Goal: Task Accomplishment & Management: Manage account settings

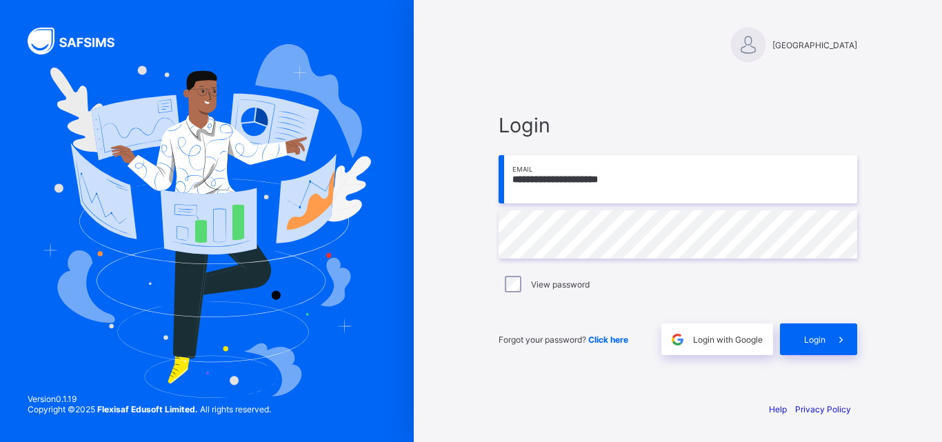
click at [696, 334] on span "Login with Google" at bounding box center [728, 339] width 70 height 10
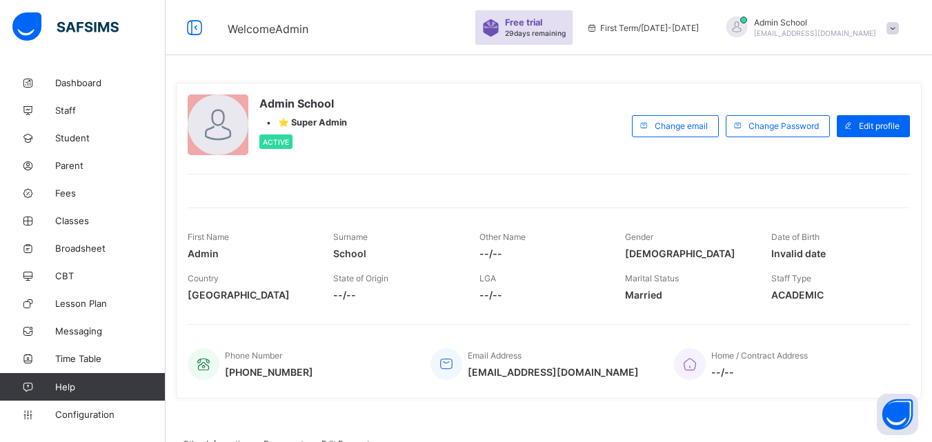
click at [53, 382] on icon at bounding box center [27, 387] width 55 height 10
click at [48, 425] on link "Configuration" at bounding box center [82, 415] width 165 height 28
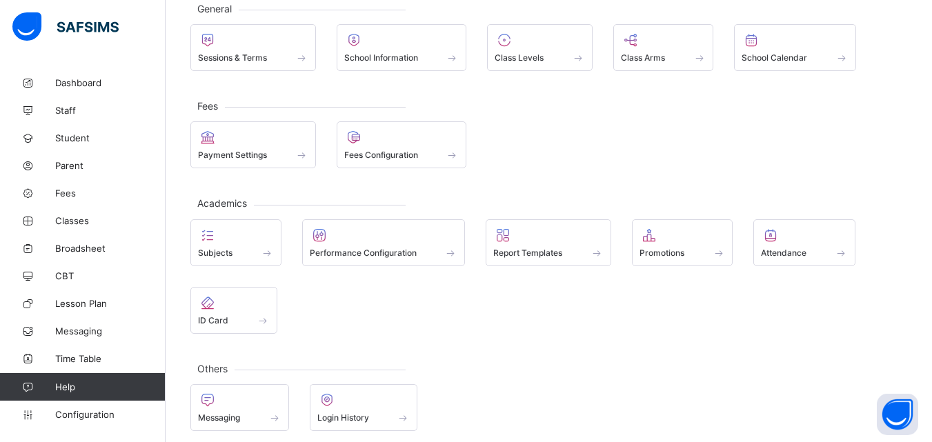
scroll to position [98, 0]
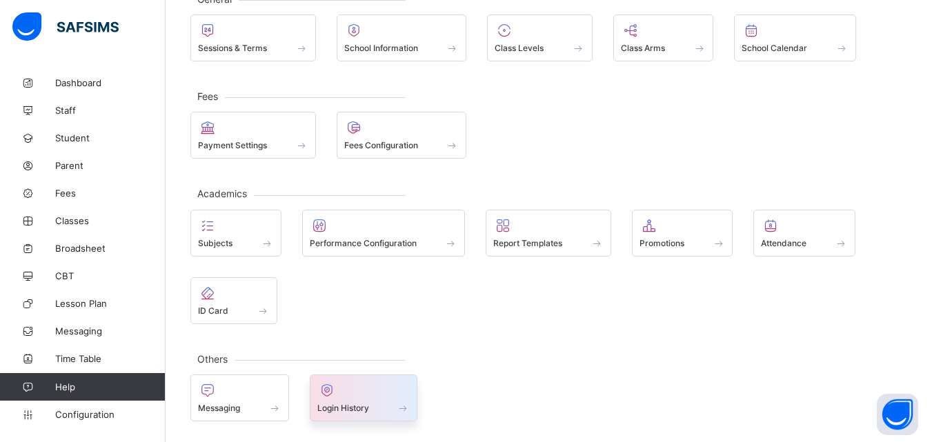
click at [397, 402] on div "Login History" at bounding box center [363, 408] width 93 height 12
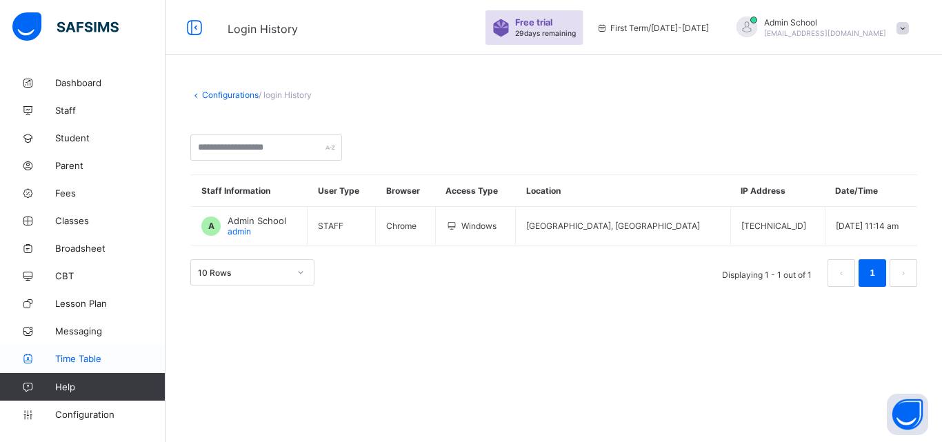
click at [79, 357] on span "Time Table" at bounding box center [110, 358] width 110 height 11
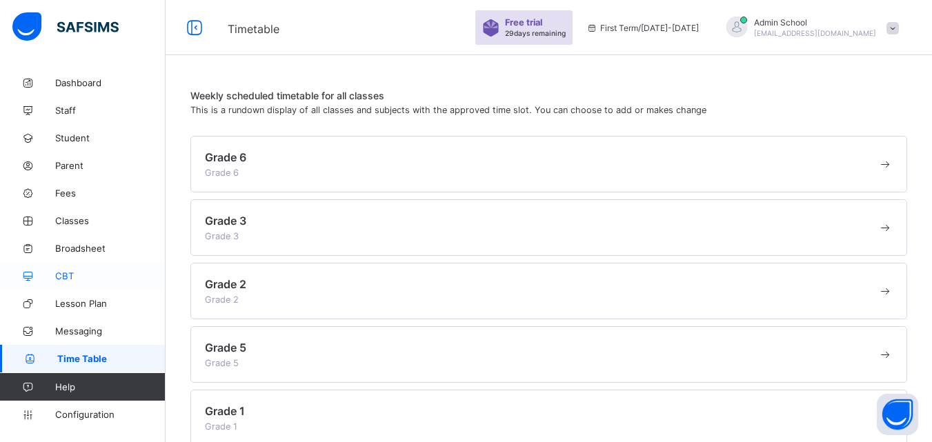
click at [70, 274] on span "CBT" at bounding box center [110, 275] width 110 height 11
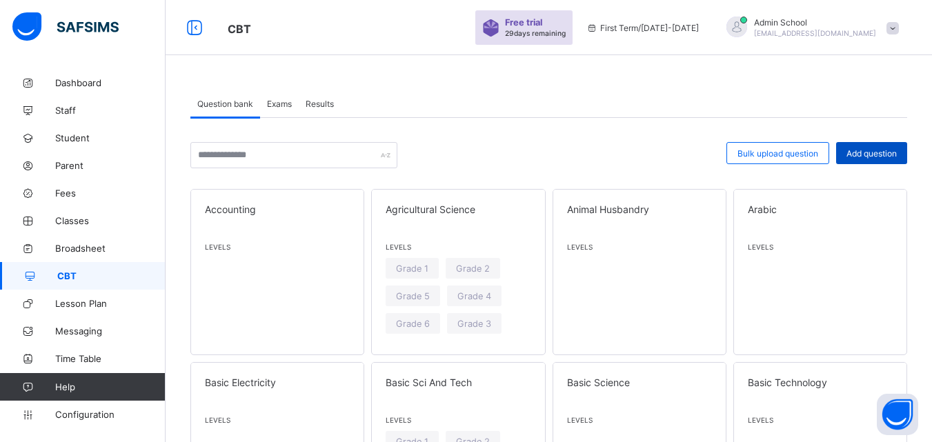
click at [877, 153] on span "Add question" at bounding box center [871, 153] width 50 height 10
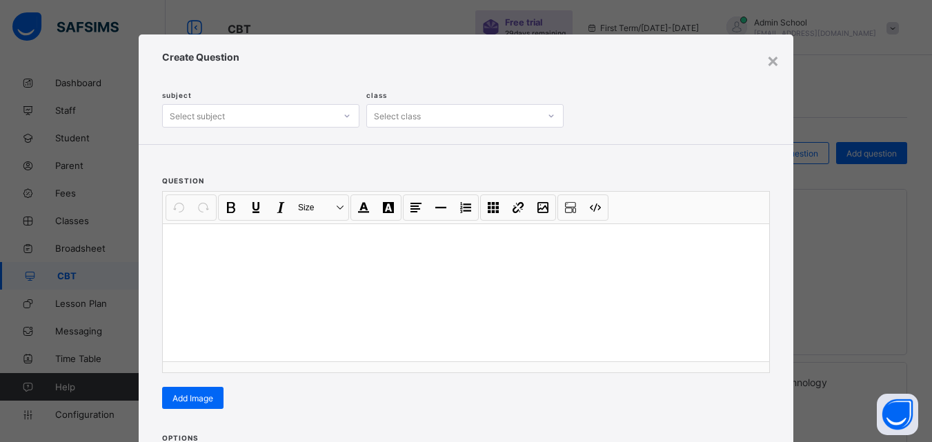
click at [312, 120] on div "Select subject" at bounding box center [249, 115] width 172 height 19
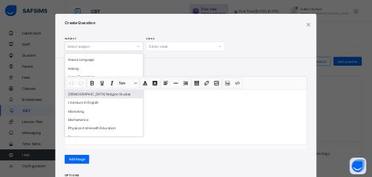
scroll to position [529, 0]
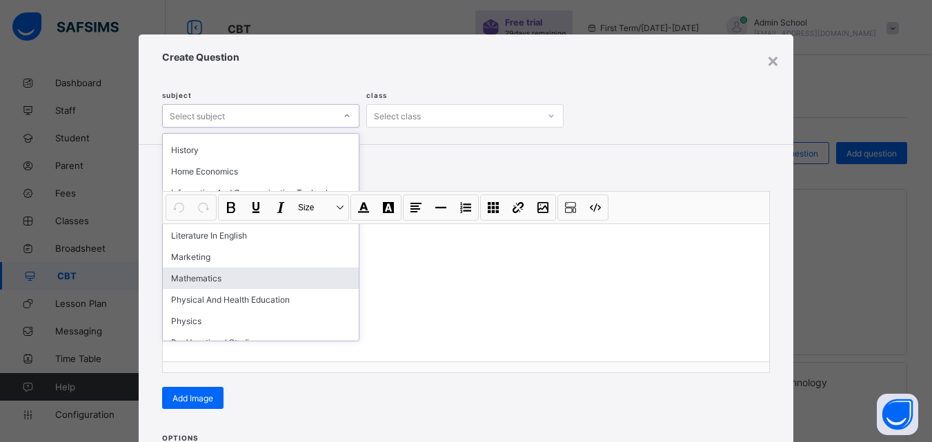
click at [229, 284] on div "Mathematics" at bounding box center [261, 278] width 196 height 21
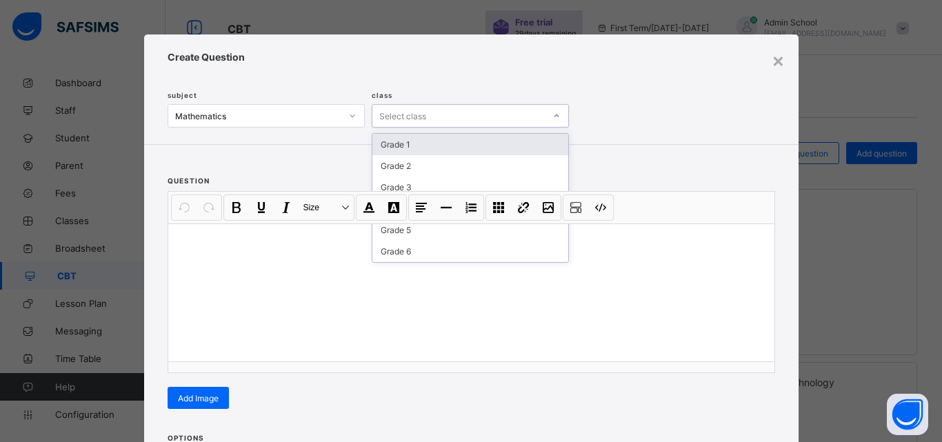
click at [440, 117] on div "Select class" at bounding box center [458, 115] width 172 height 19
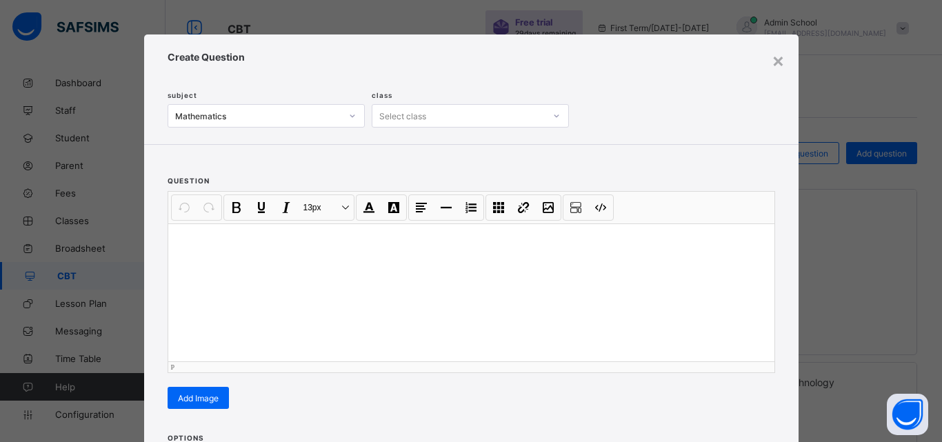
click at [671, 279] on div at bounding box center [471, 292] width 606 height 138
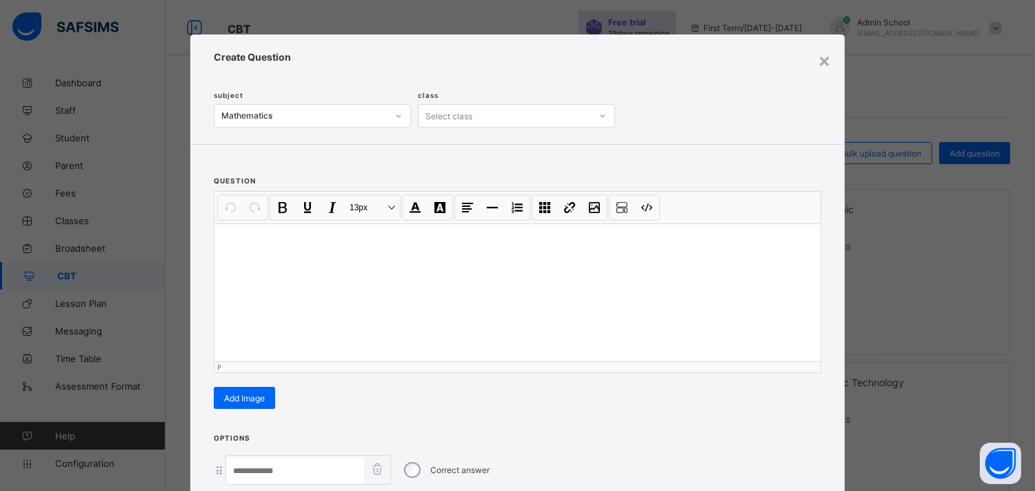
click at [533, 113] on div "Select class" at bounding box center [505, 115] width 172 height 19
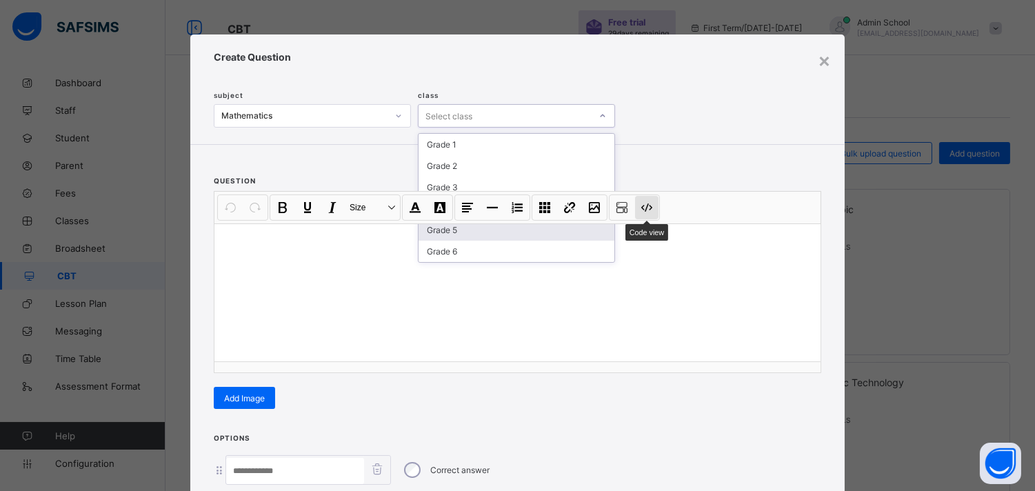
drag, startPoint x: 690, startPoint y: 207, endPoint x: 639, endPoint y: 211, distance: 51.2
click at [639, 211] on div "Undo CTRL+ Z Redo CTRL+ Y / CTRL+SHIFT+ Z Bold CTRL+ B Underline CTRL+ U Italic…" at bounding box center [517, 208] width 606 height 32
click at [639, 211] on button "Code view" at bounding box center [646, 207] width 23 height 23
type textarea "******* ****"
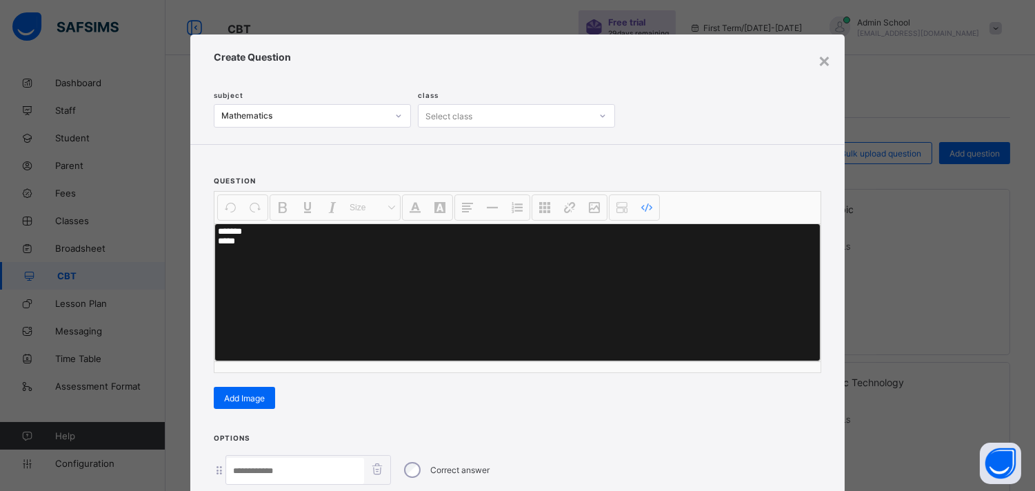
click at [457, 122] on div "Select class" at bounding box center [448, 115] width 47 height 23
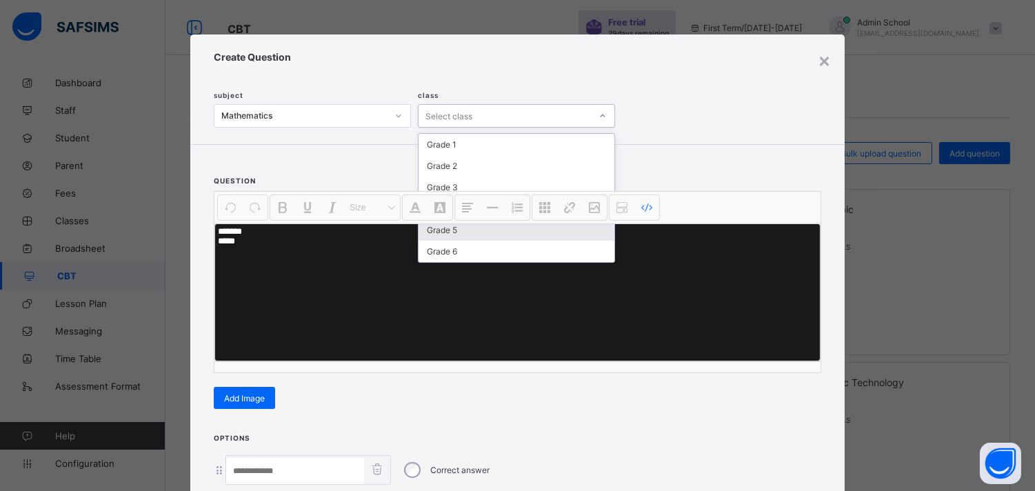
click at [450, 192] on div "Undo CTRL+ Z Redo CTRL+ Y / CTRL+SHIFT+ Z Bold CTRL+ B Underline CTRL+ U Italic…" at bounding box center [517, 208] width 606 height 32
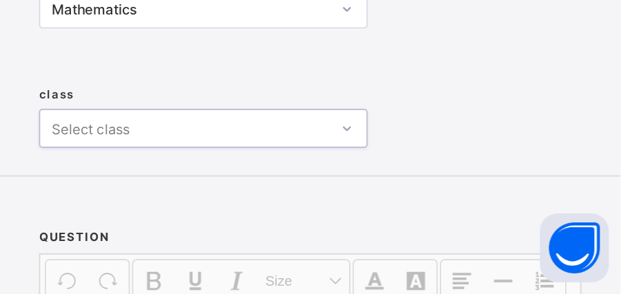
scroll to position [112, 0]
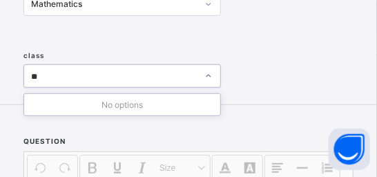
type input "*"
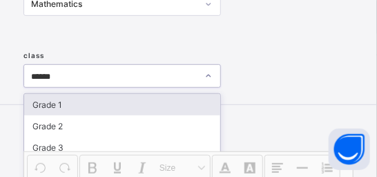
type input "*******"
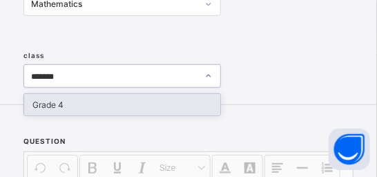
click at [62, 107] on div "Grade 4" at bounding box center [122, 104] width 196 height 21
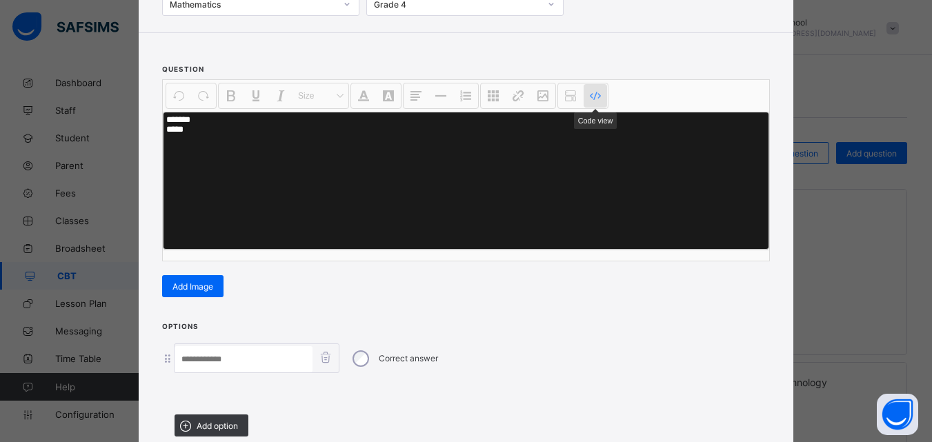
click at [591, 99] on button "Code view" at bounding box center [594, 95] width 23 height 23
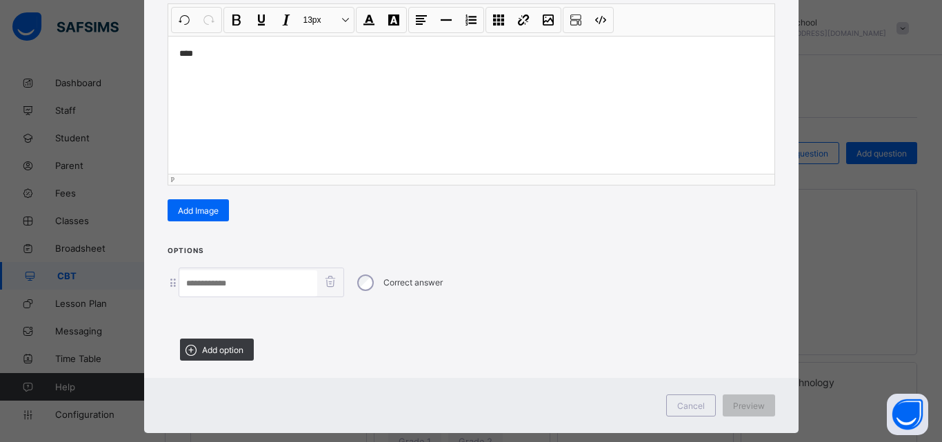
scroll to position [212, 0]
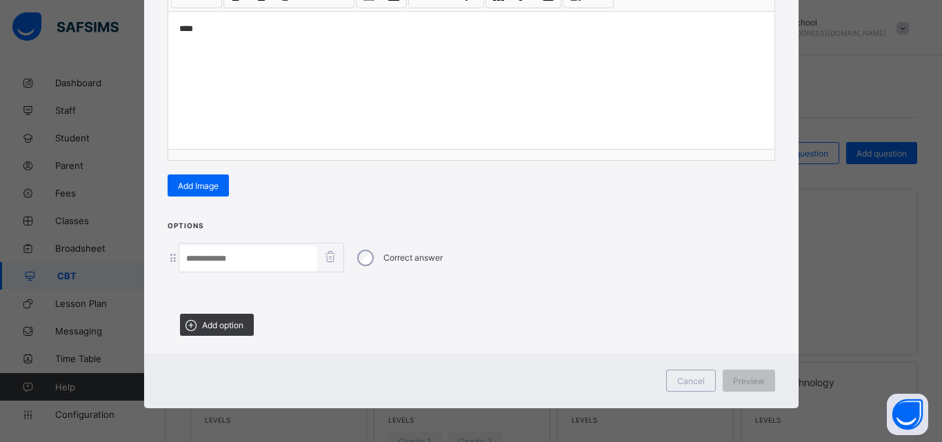
click at [199, 261] on input at bounding box center [248, 258] width 138 height 26
type input "*"
click at [196, 328] on icon at bounding box center [190, 325] width 17 height 14
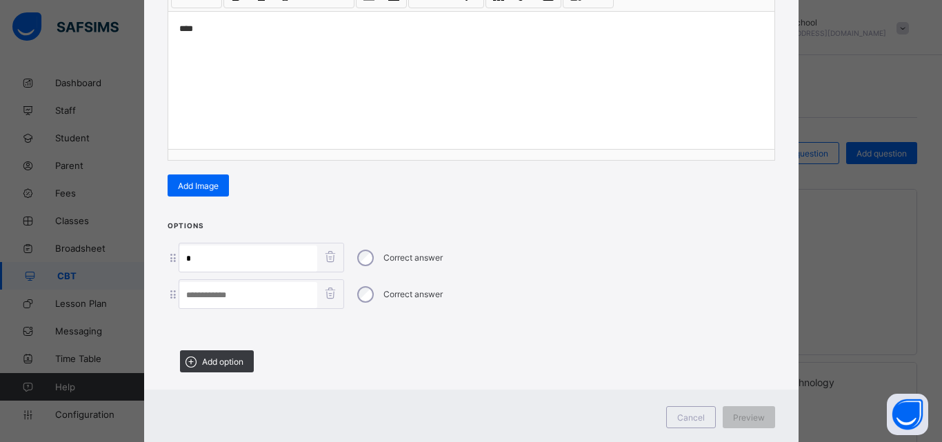
click at [201, 298] on input at bounding box center [248, 295] width 138 height 26
type input "*"
click at [196, 370] on span at bounding box center [191, 361] width 22 height 22
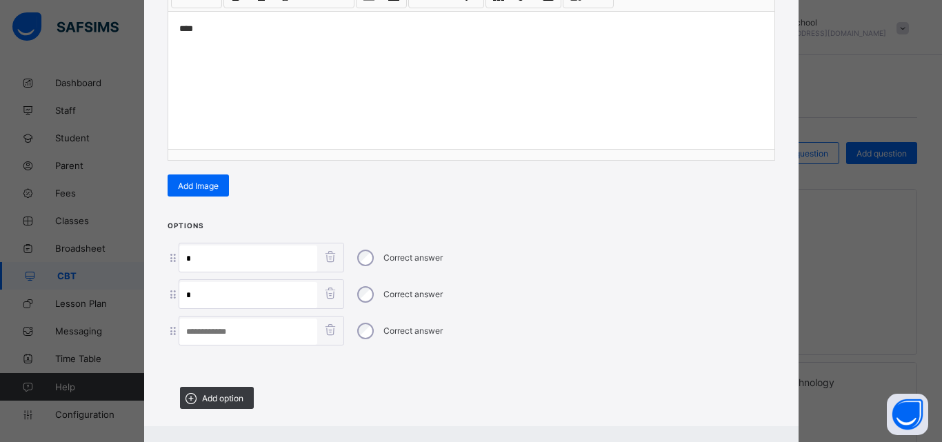
click at [187, 325] on input at bounding box center [248, 332] width 138 height 26
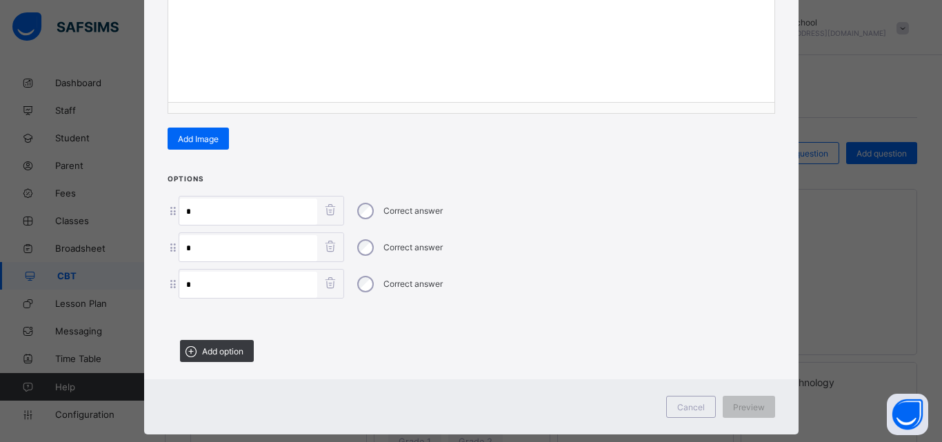
scroll to position [284, 0]
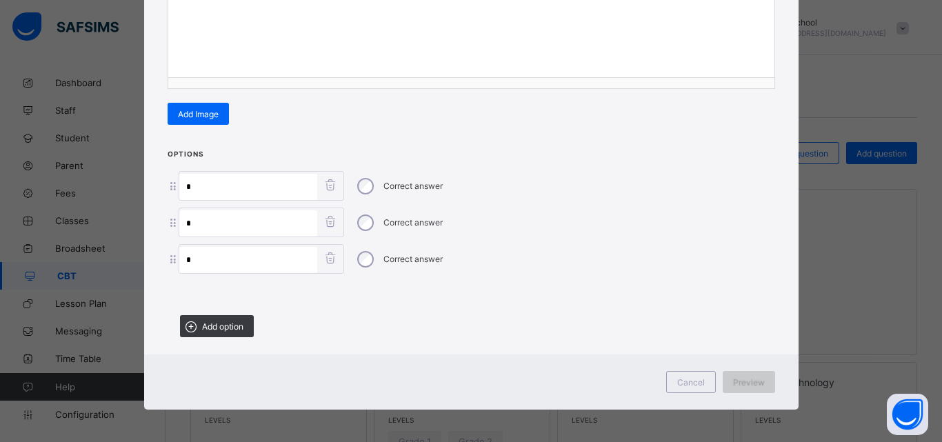
type input "*"
click at [727, 383] on div "Preview" at bounding box center [749, 382] width 52 height 22
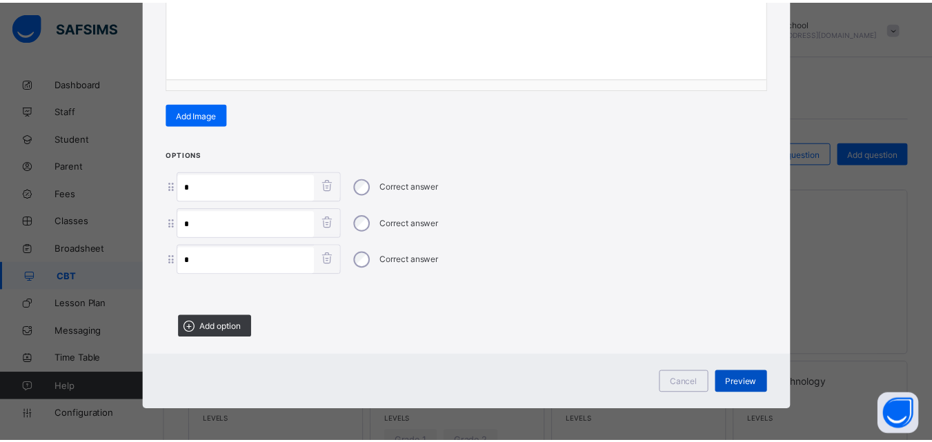
scroll to position [0, 0]
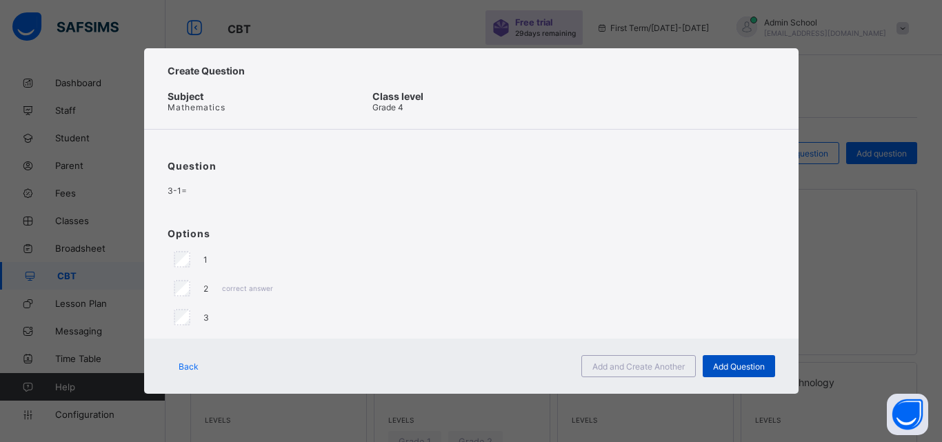
click at [762, 371] on span "Add Question" at bounding box center [739, 366] width 52 height 10
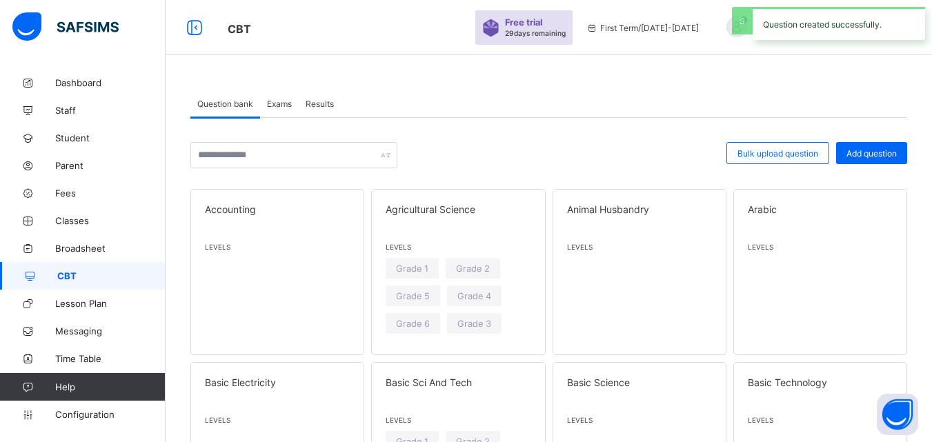
click at [289, 108] on span "Exams" at bounding box center [279, 104] width 25 height 10
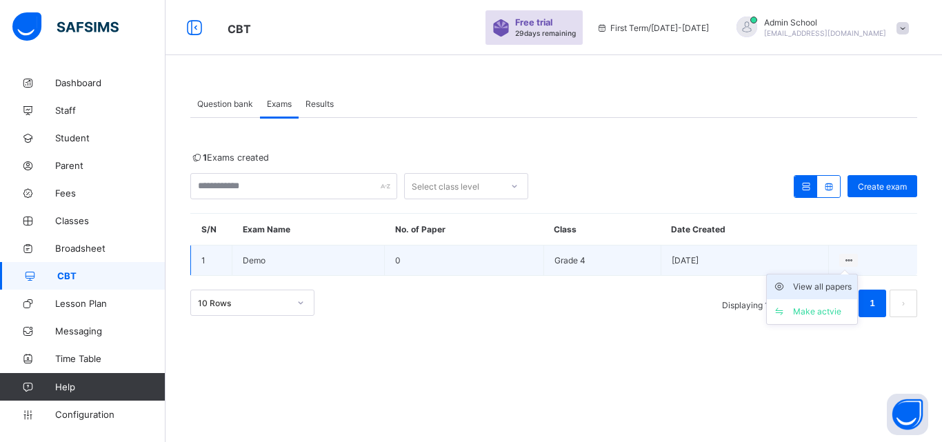
click at [793, 285] on div "View all papers" at bounding box center [822, 287] width 59 height 14
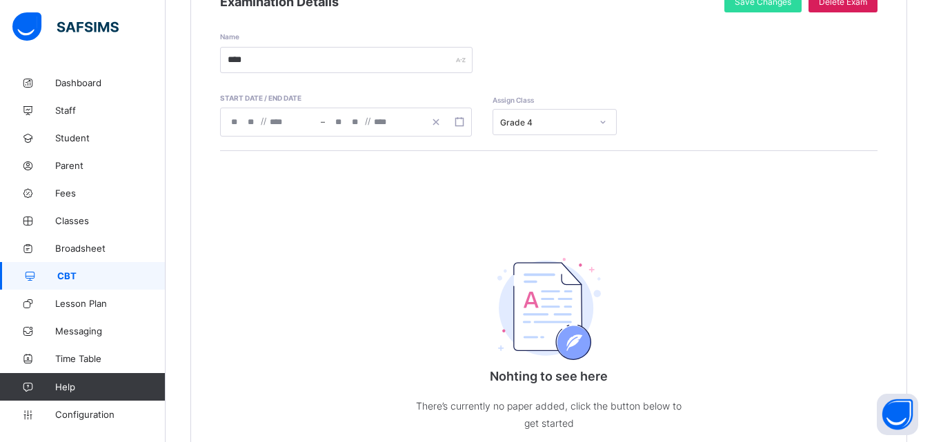
scroll to position [255, 0]
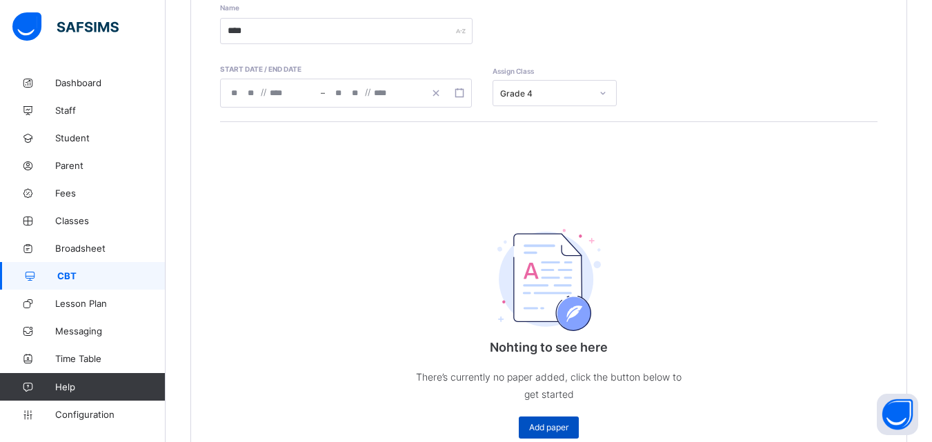
click at [552, 422] on div "Add paper" at bounding box center [549, 428] width 60 height 22
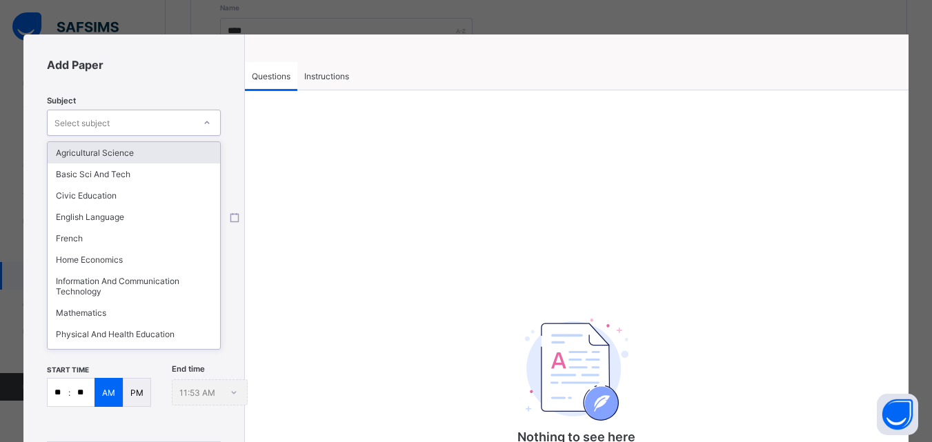
click at [126, 125] on div "Select subject" at bounding box center [121, 122] width 146 height 19
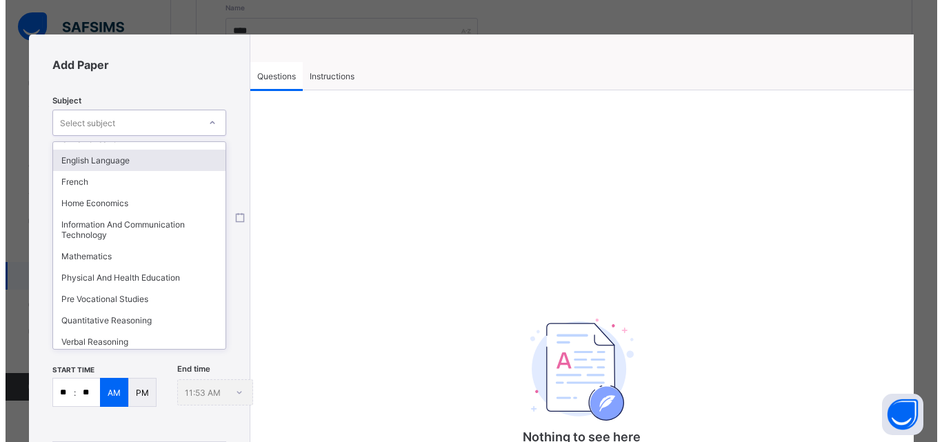
scroll to position [60, 0]
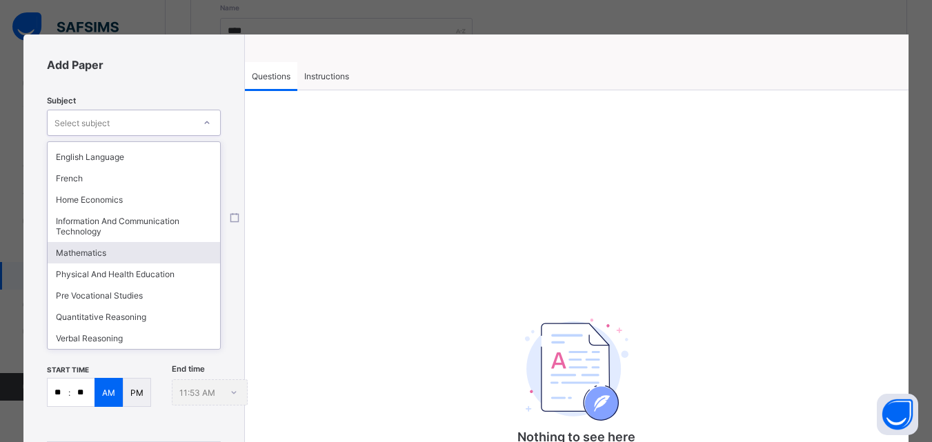
click at [85, 259] on div "Mathematics" at bounding box center [134, 252] width 172 height 21
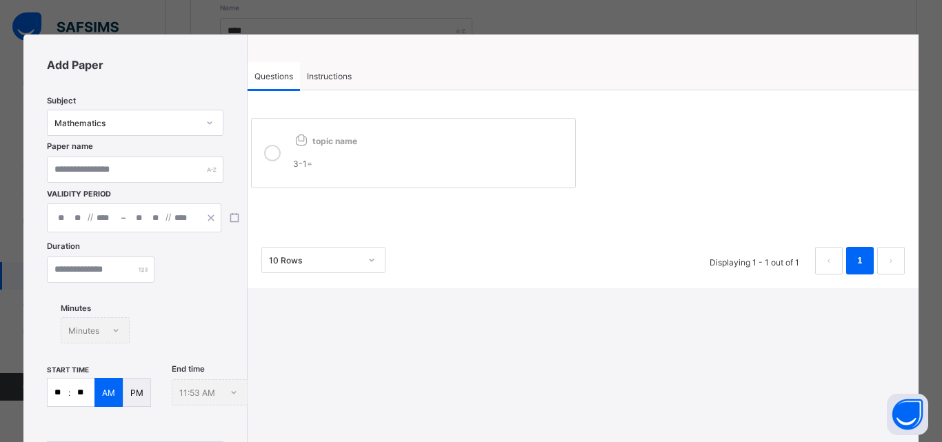
click at [268, 161] on icon at bounding box center [272, 153] width 17 height 17
click at [95, 268] on input "number" at bounding box center [101, 270] width 108 height 26
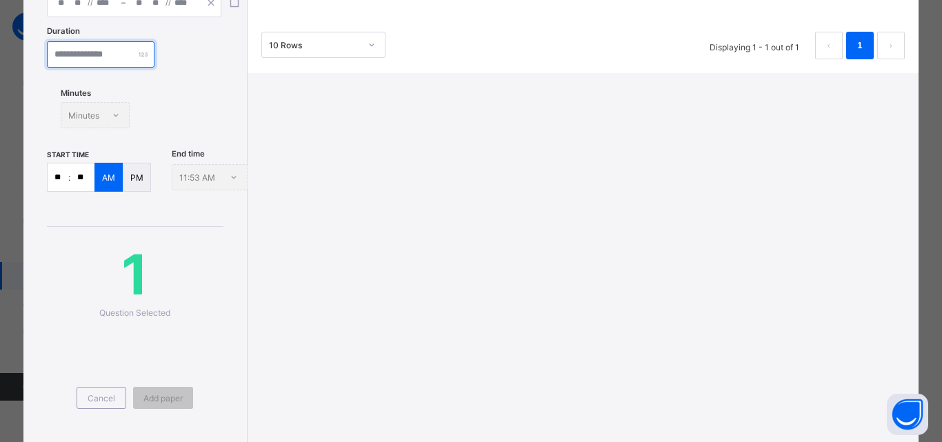
scroll to position [237, 0]
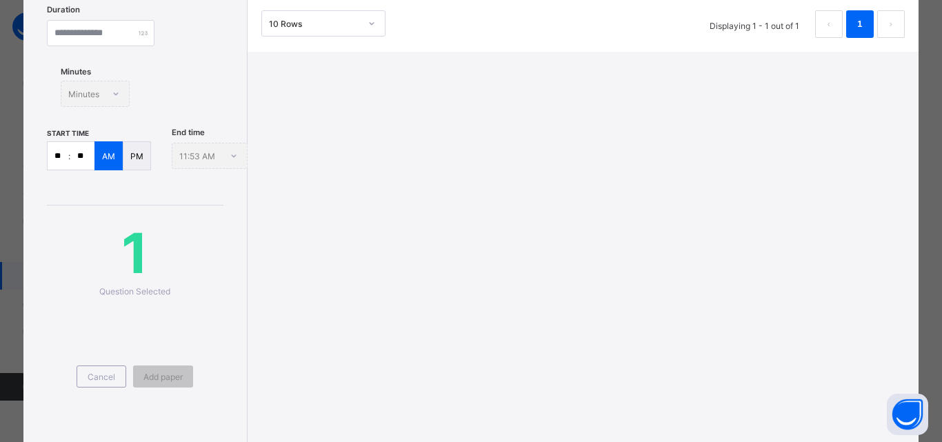
click at [80, 155] on input "**" at bounding box center [82, 156] width 24 height 28
click at [88, 155] on input "**" at bounding box center [82, 156] width 24 height 28
type input "**"
click at [199, 154] on div "End time 11:55 AM" at bounding box center [210, 155] width 76 height 29
click at [229, 154] on div "End time 11:55 AM" at bounding box center [210, 155] width 76 height 29
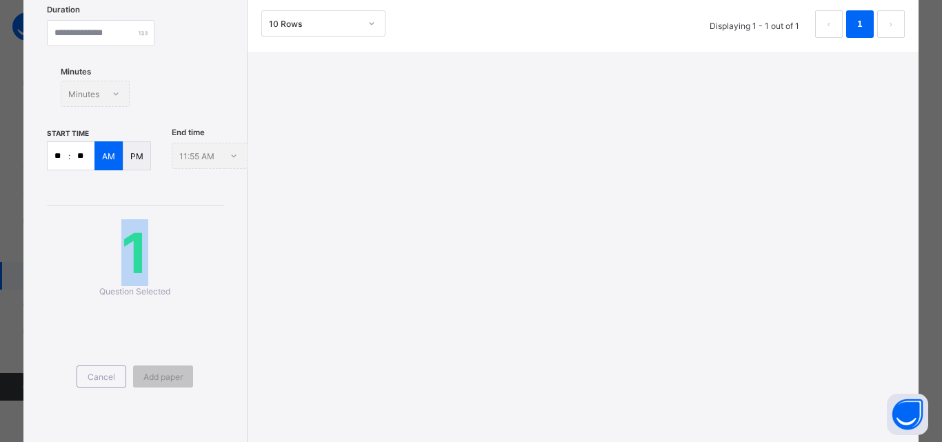
click at [229, 154] on div "End time 11:55 AM" at bounding box center [210, 155] width 76 height 29
click at [164, 210] on div "1 Question Selected Cancel Add paper" at bounding box center [135, 313] width 176 height 217
click at [217, 156] on div "End time 11:55 AM" at bounding box center [210, 155] width 76 height 29
click at [135, 334] on div "Cancel Add paper" at bounding box center [135, 360] width 176 height 126
click at [90, 92] on div "Minutes Minutes" at bounding box center [95, 94] width 69 height 26
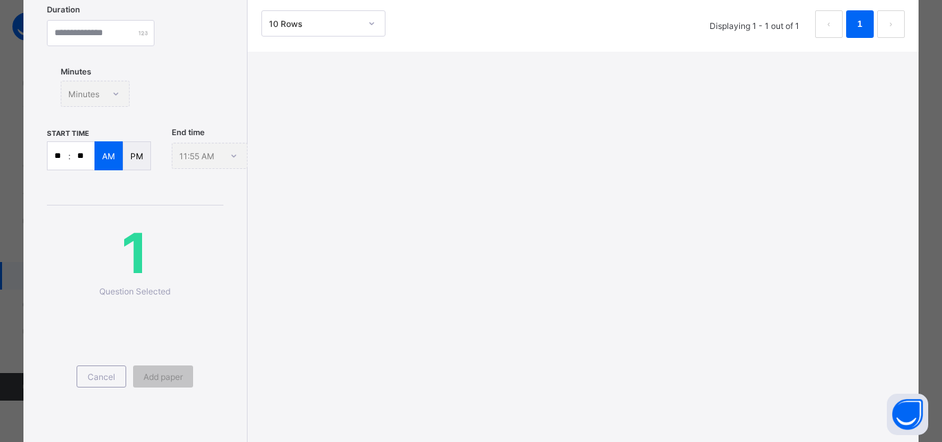
click at [90, 92] on div "Minutes Minutes" at bounding box center [95, 94] width 69 height 26
click at [66, 23] on input "number" at bounding box center [101, 33] width 108 height 26
type input "**"
click at [152, 79] on div "Duration ** Minutes Minutes" at bounding box center [135, 66] width 176 height 121
click at [99, 94] on div "Minutes Minutes" at bounding box center [95, 94] width 69 height 26
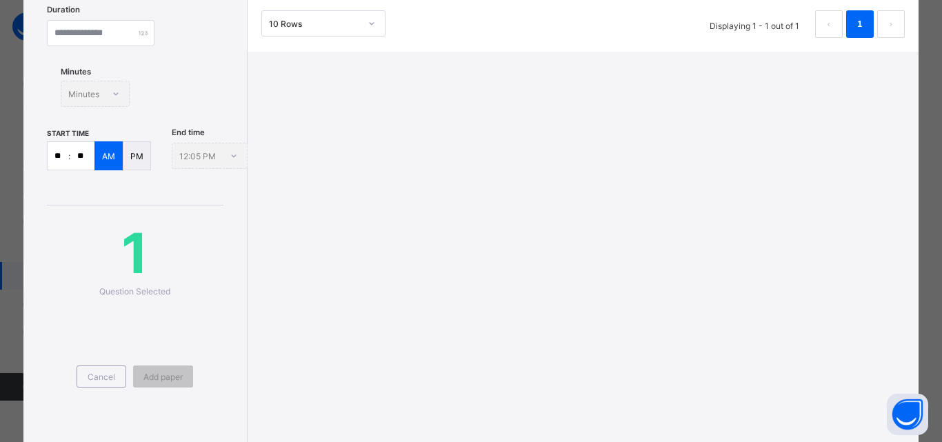
drag, startPoint x: 99, startPoint y: 94, endPoint x: 328, endPoint y: 143, distance: 234.3
click at [328, 143] on div "Add Paper Subject Mathematics Paper name Validity Period ‏/ ‏/ – ‏/ ‏/ Duration…" at bounding box center [470, 122] width 895 height 648
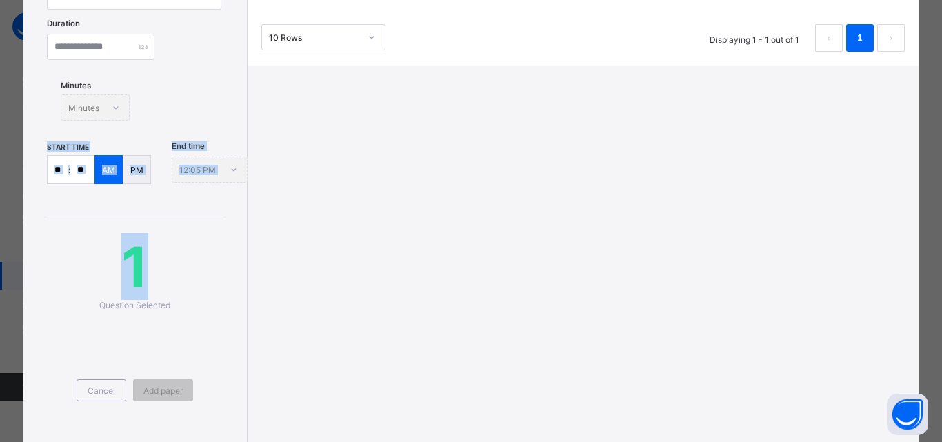
scroll to position [0, 0]
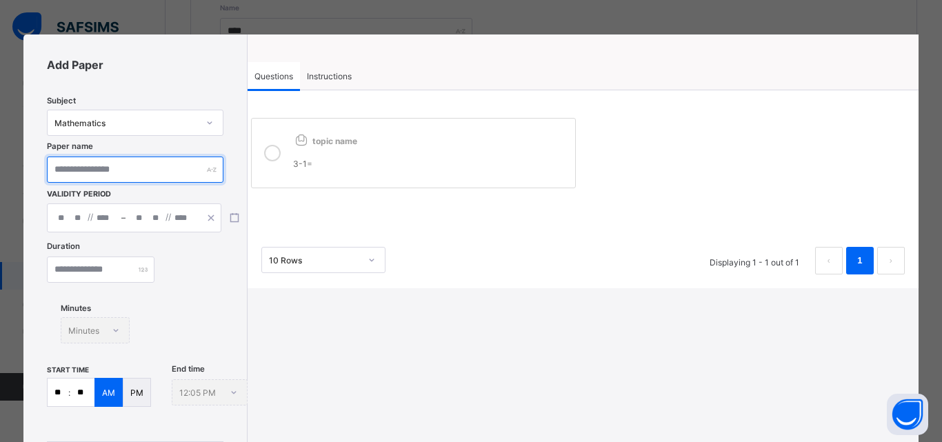
click at [152, 172] on input "text" at bounding box center [135, 170] width 176 height 26
type input "****"
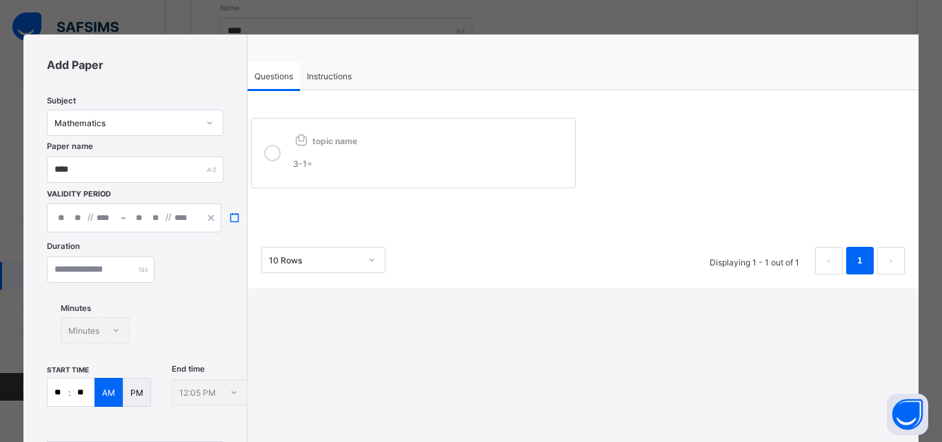
click at [232, 219] on icon "button" at bounding box center [235, 218] width 10 height 10
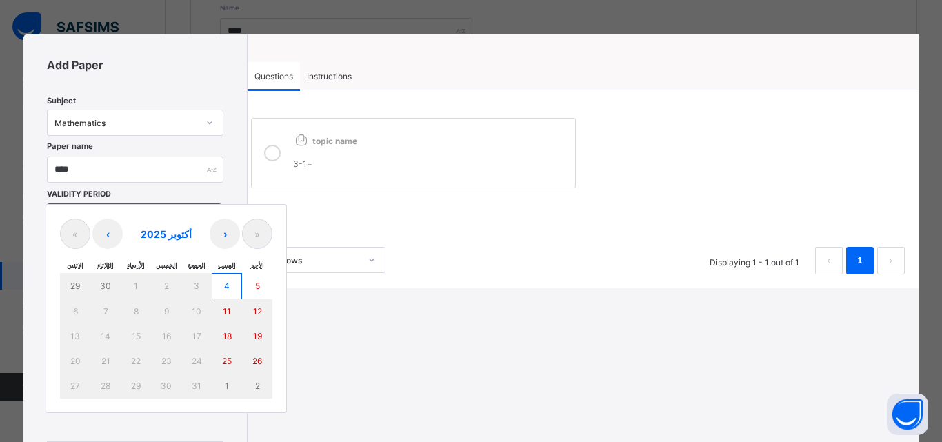
click at [222, 288] on button "4" at bounding box center [227, 286] width 30 height 26
type input "**********"
type input "*"
type input "**"
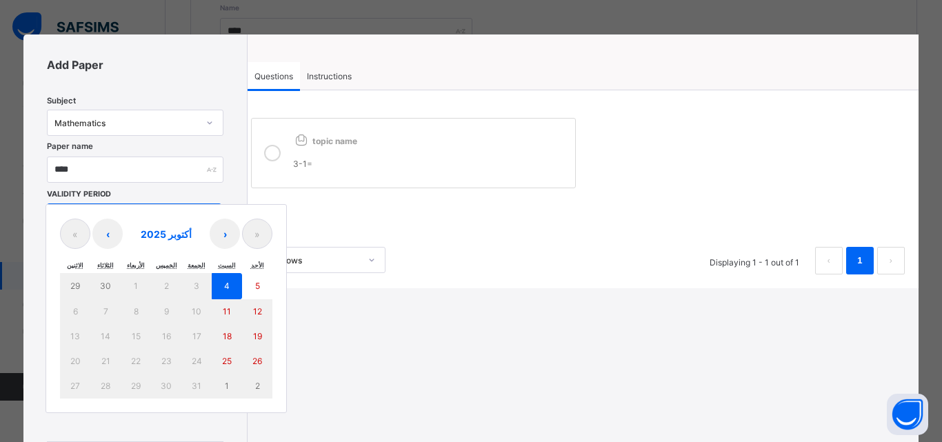
type input "****"
type input "**********"
type input "*"
type input "**"
type input "****"
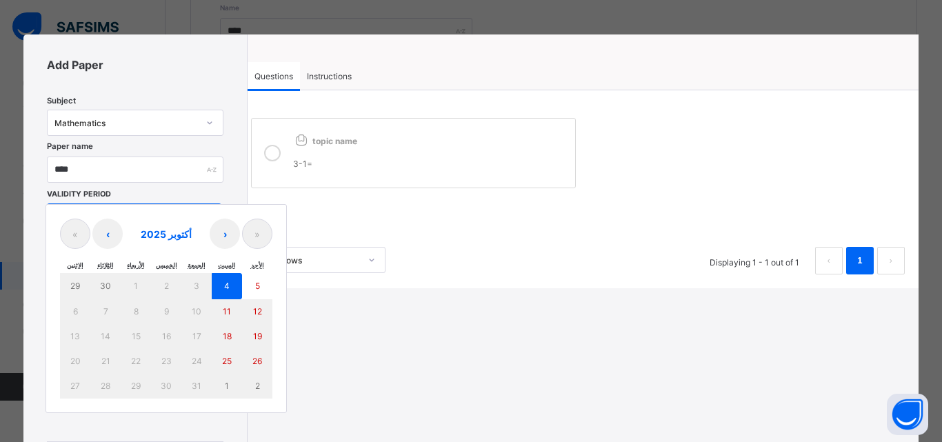
type input "**"
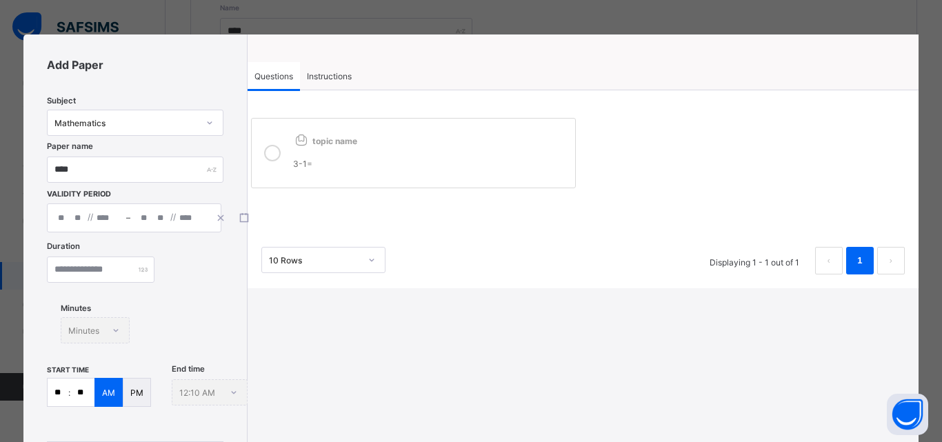
scroll to position [274, 0]
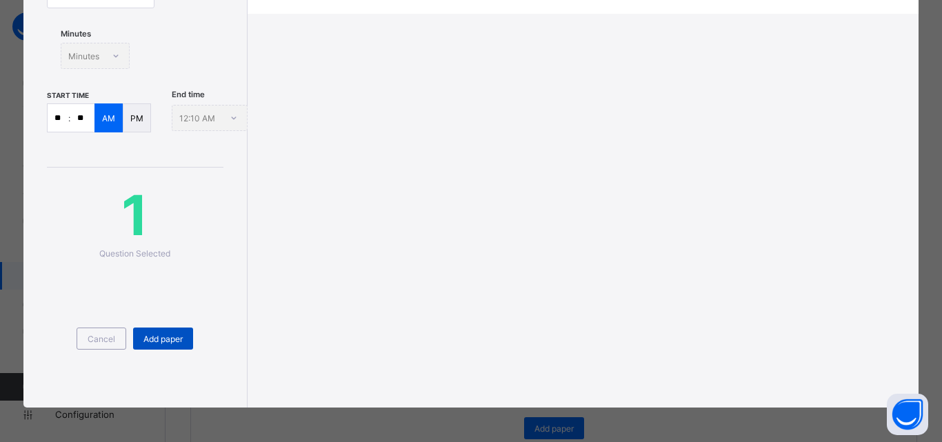
click at [154, 338] on span "Add paper" at bounding box center [162, 339] width 39 height 10
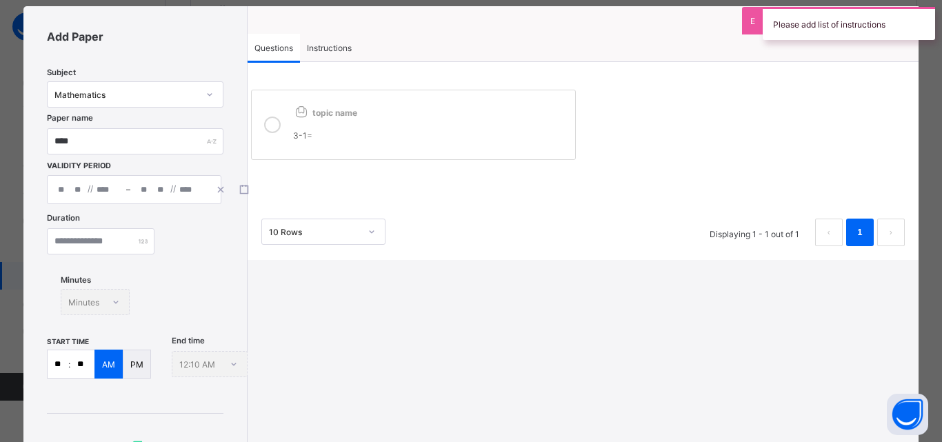
scroll to position [23, 0]
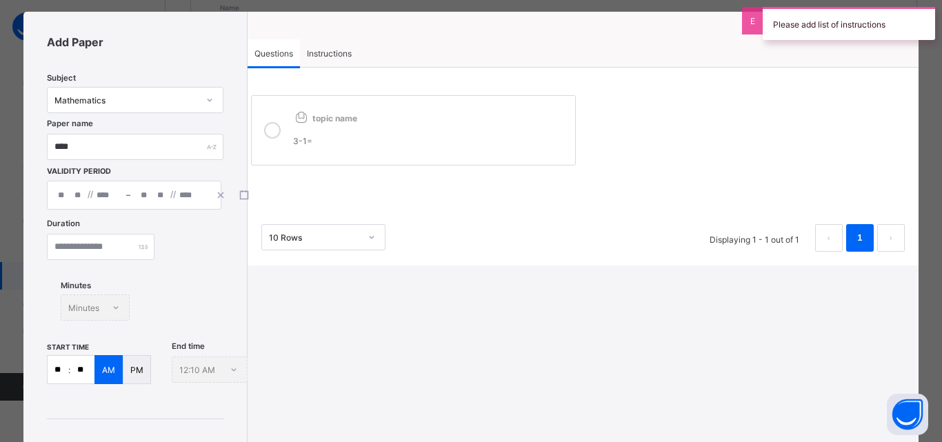
drag, startPoint x: 941, startPoint y: 46, endPoint x: 941, endPoint y: 32, distance: 13.1
click at [931, 32] on div "Please add list of instructions" at bounding box center [849, 23] width 186 height 47
click at [326, 51] on span "Instructions" at bounding box center [329, 53] width 45 height 10
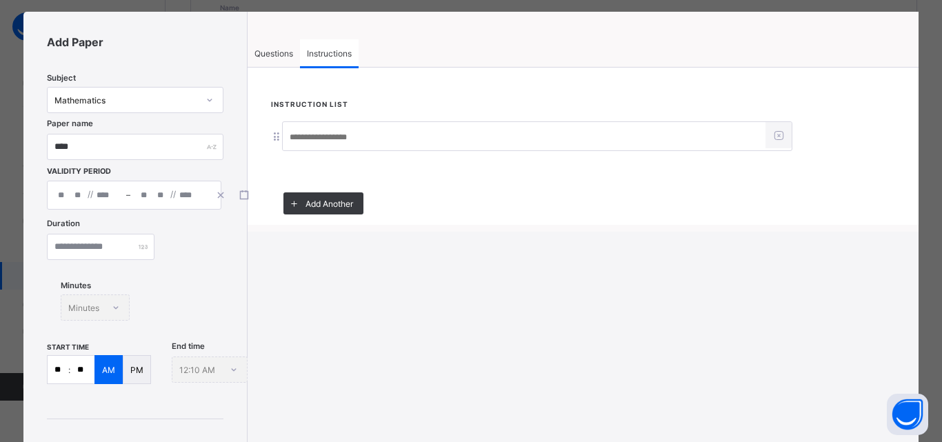
click at [324, 137] on input at bounding box center [524, 137] width 483 height 26
type input "*"
click at [373, 334] on div "**********" at bounding box center [470, 336] width 895 height 648
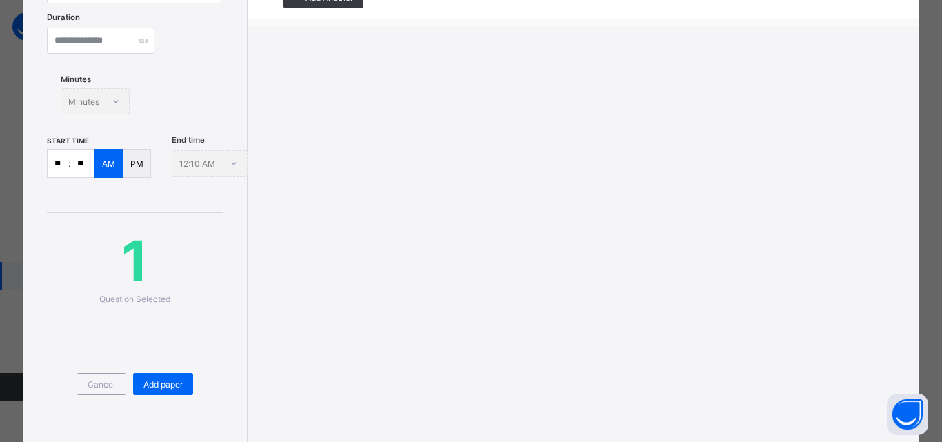
scroll to position [272, 0]
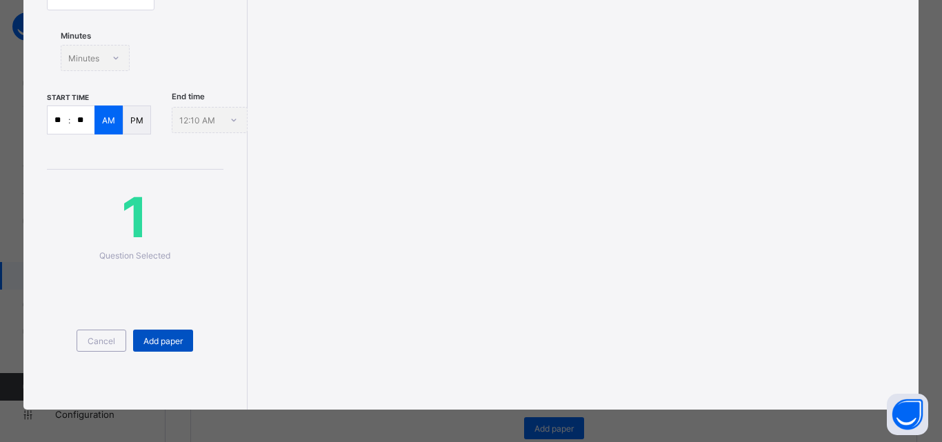
click at [157, 345] on span "Add paper" at bounding box center [162, 341] width 39 height 10
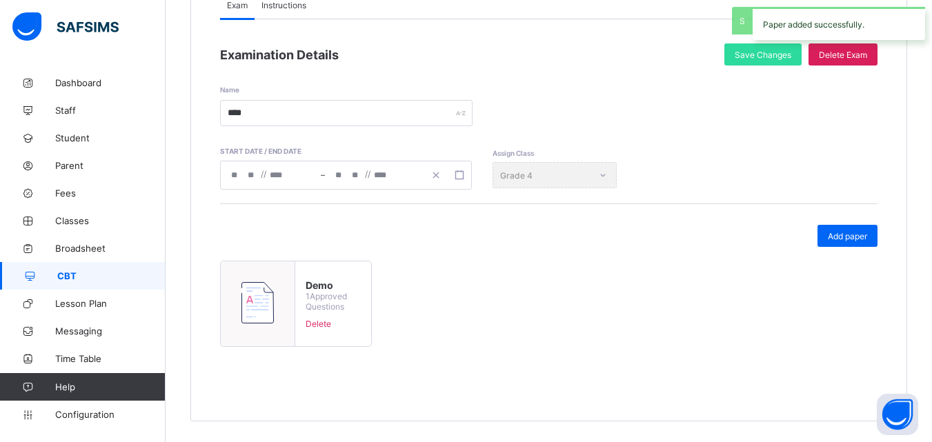
click at [157, 345] on link "Time Table" at bounding box center [83, 359] width 166 height 28
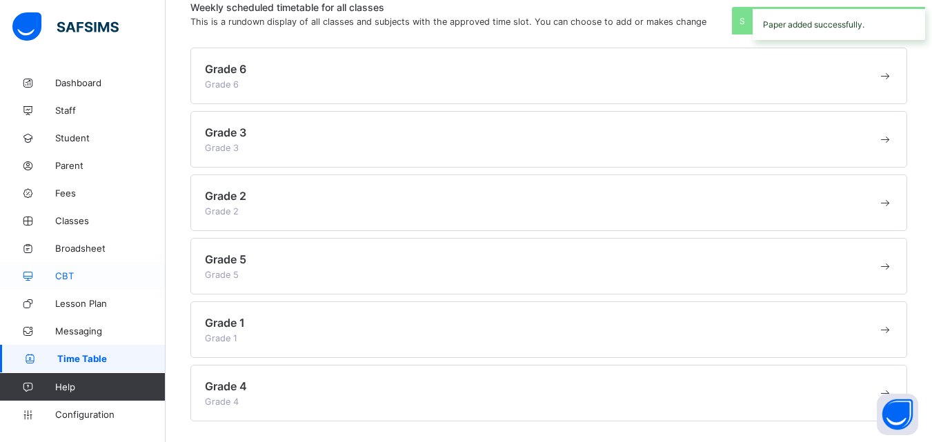
click at [77, 274] on span "CBT" at bounding box center [110, 275] width 110 height 11
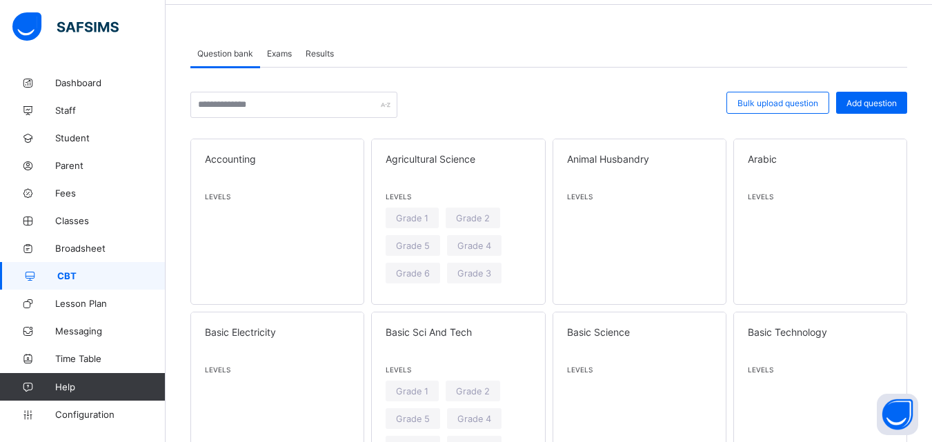
scroll to position [88, 0]
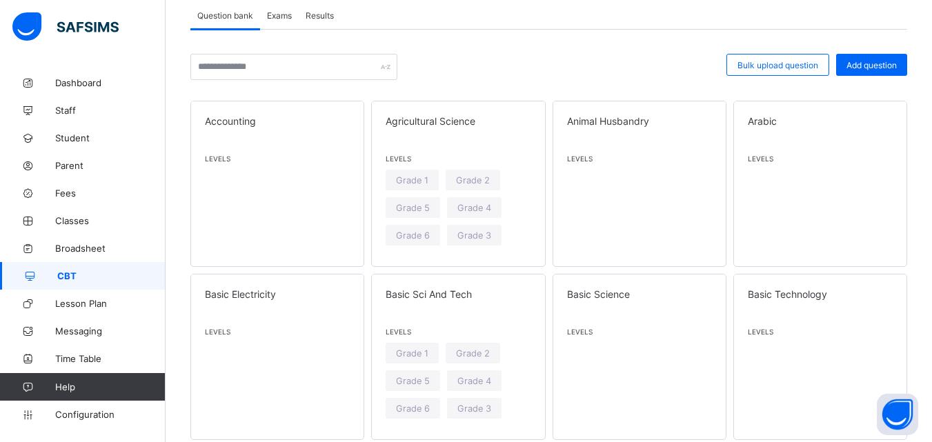
click at [285, 18] on span "Exams" at bounding box center [279, 15] width 25 height 10
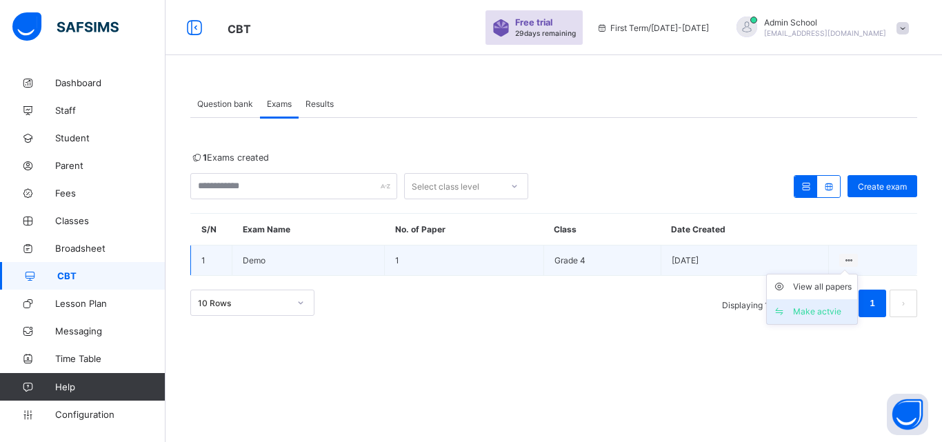
click at [801, 311] on div "Make actvie" at bounding box center [822, 312] width 59 height 14
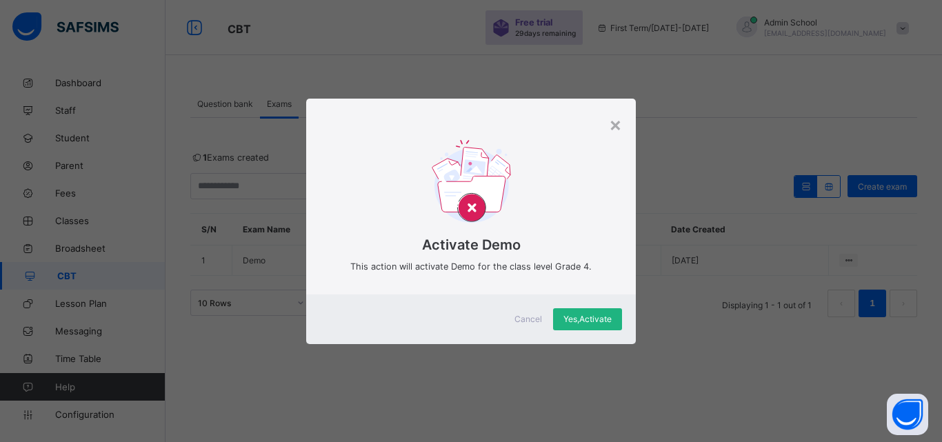
click at [589, 325] on div "Yes, Activate" at bounding box center [587, 319] width 69 height 22
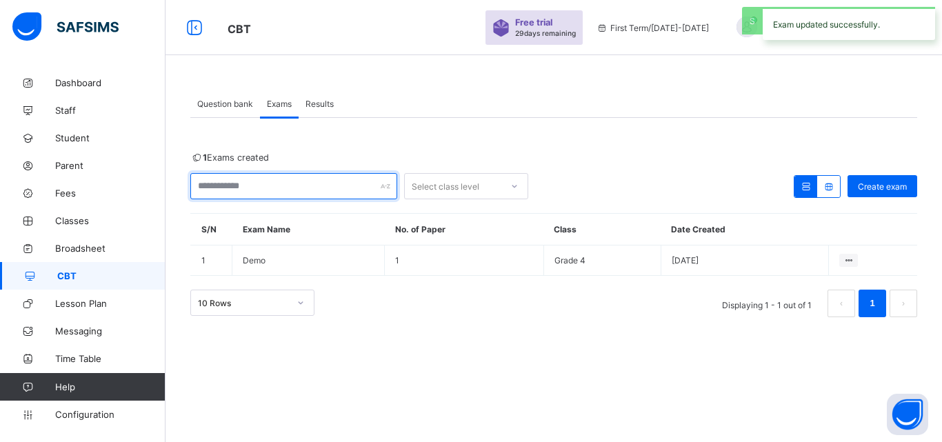
click at [290, 192] on input "text" at bounding box center [293, 186] width 207 height 26
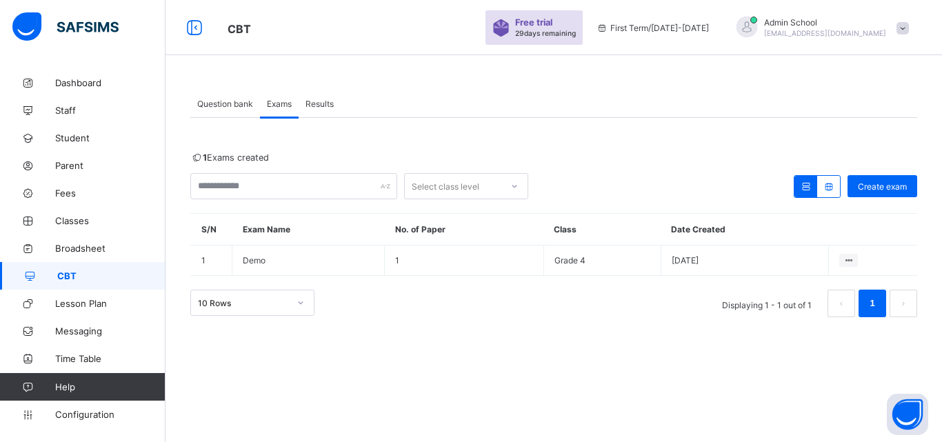
click at [425, 175] on div "Select class level" at bounding box center [466, 186] width 124 height 26
click at [826, 185] on icon at bounding box center [829, 186] width 12 height 10
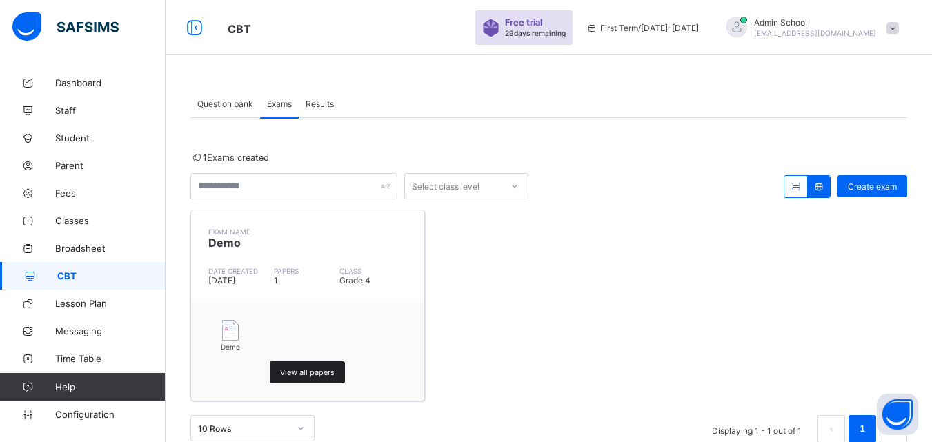
click at [324, 370] on span "View all papers" at bounding box center [307, 373] width 54 height 10
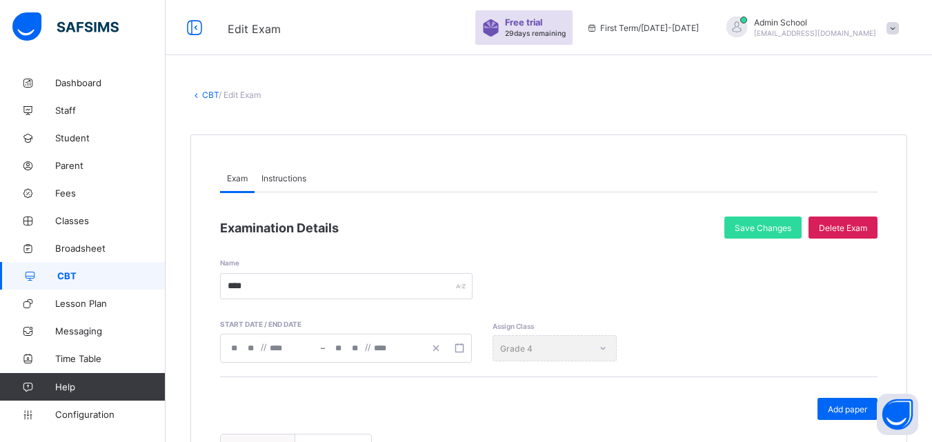
click at [212, 95] on link "CBT" at bounding box center [210, 95] width 17 height 10
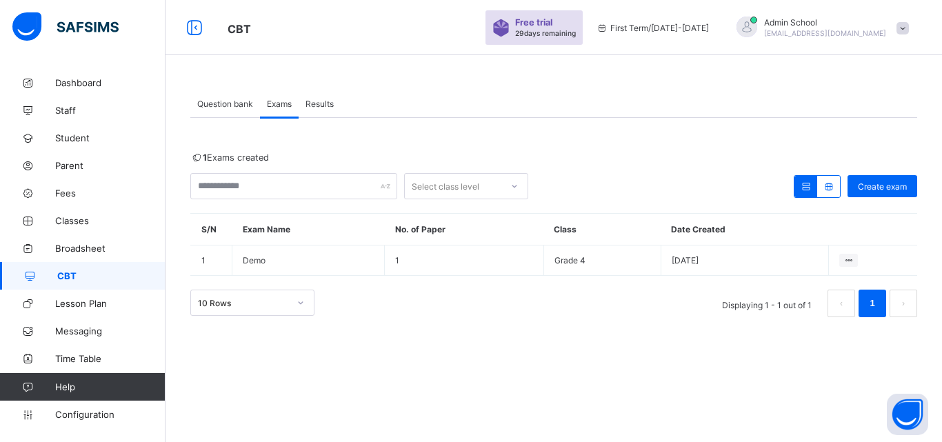
click at [307, 105] on span "Results" at bounding box center [319, 104] width 28 height 10
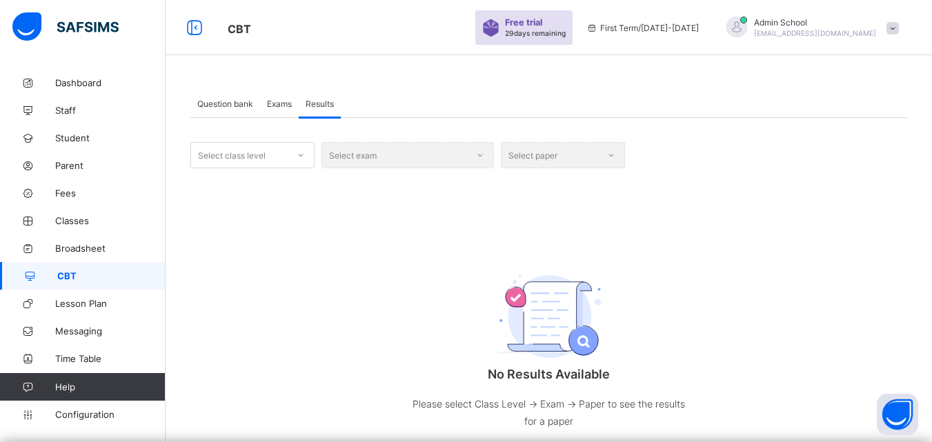
click at [277, 148] on div "Select class level" at bounding box center [239, 155] width 97 height 19
click at [246, 254] on div "Grade 4" at bounding box center [252, 249] width 123 height 21
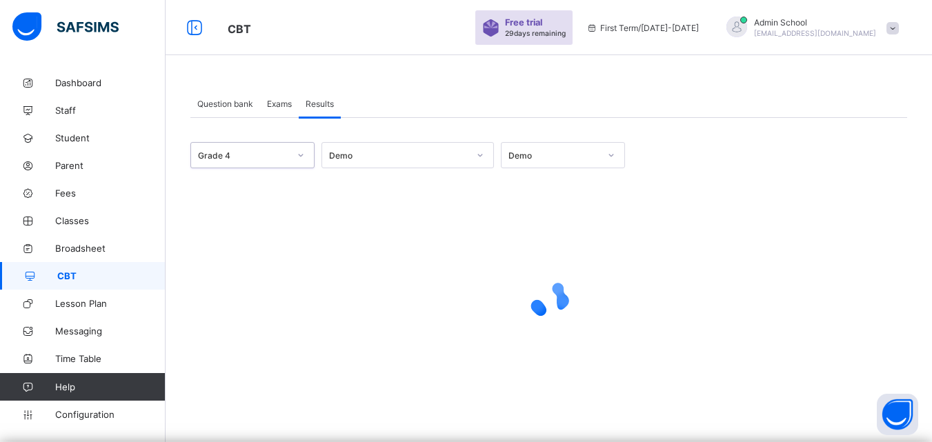
click at [369, 159] on div "Demo" at bounding box center [398, 155] width 139 height 10
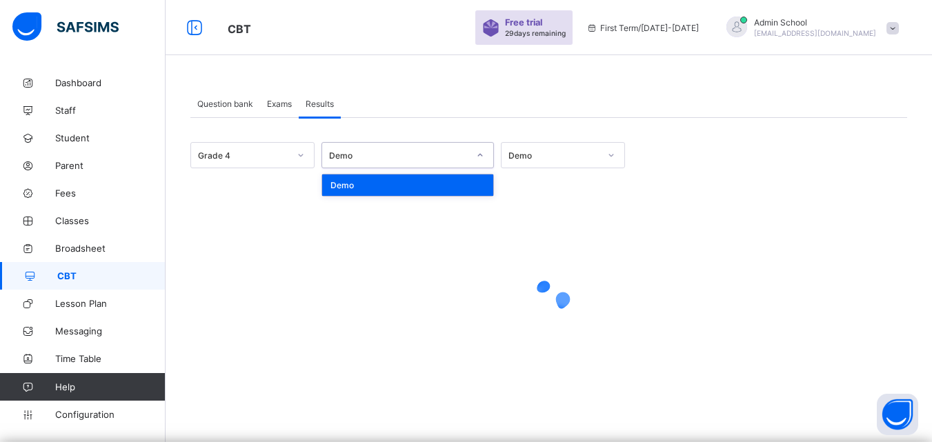
click at [369, 159] on div "Demo" at bounding box center [398, 155] width 139 height 10
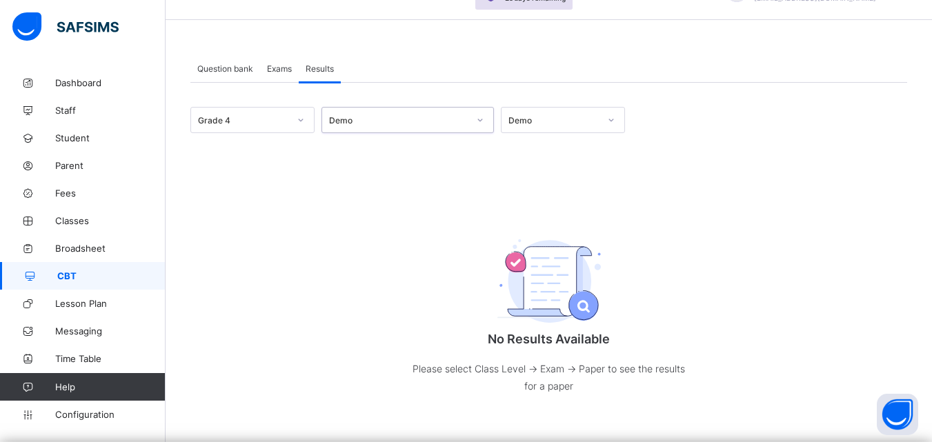
scroll to position [37, 0]
click at [81, 212] on link "Classes" at bounding box center [83, 221] width 166 height 28
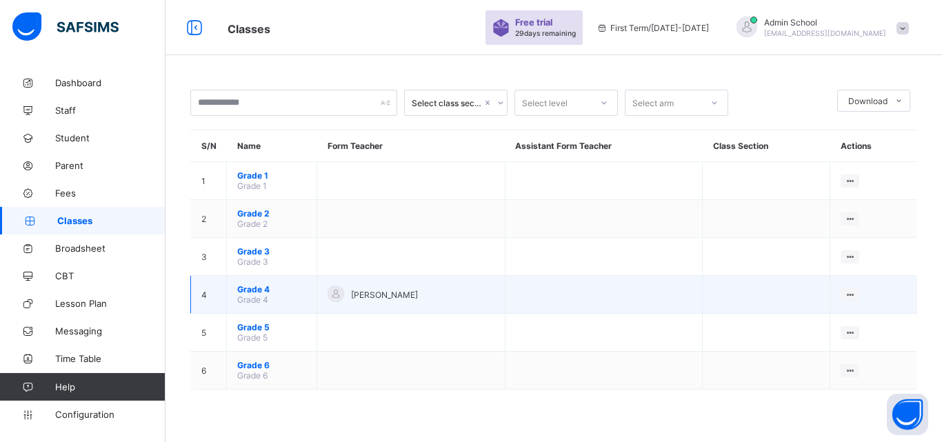
click at [261, 290] on span "Grade 4" at bounding box center [271, 289] width 69 height 10
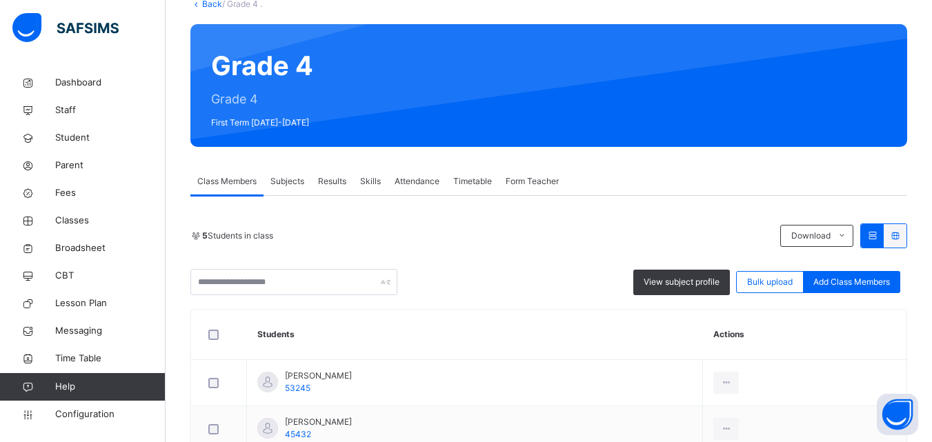
scroll to position [124, 0]
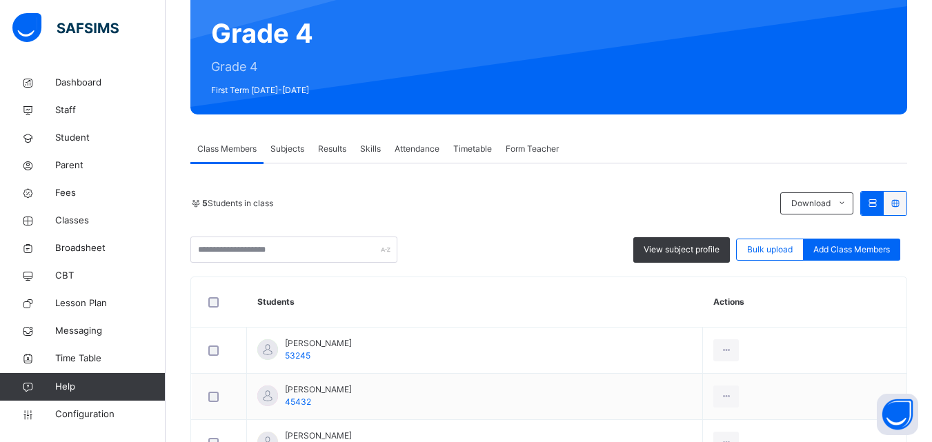
click at [342, 158] on div "Results" at bounding box center [332, 149] width 42 height 28
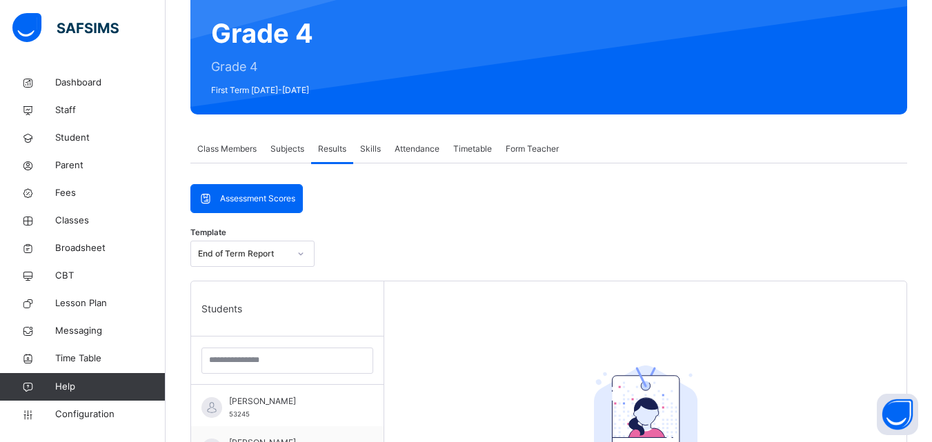
click at [261, 258] on div "End of Term Report" at bounding box center [243, 254] width 91 height 12
click at [261, 259] on div "End of Term Report" at bounding box center [243, 254] width 91 height 12
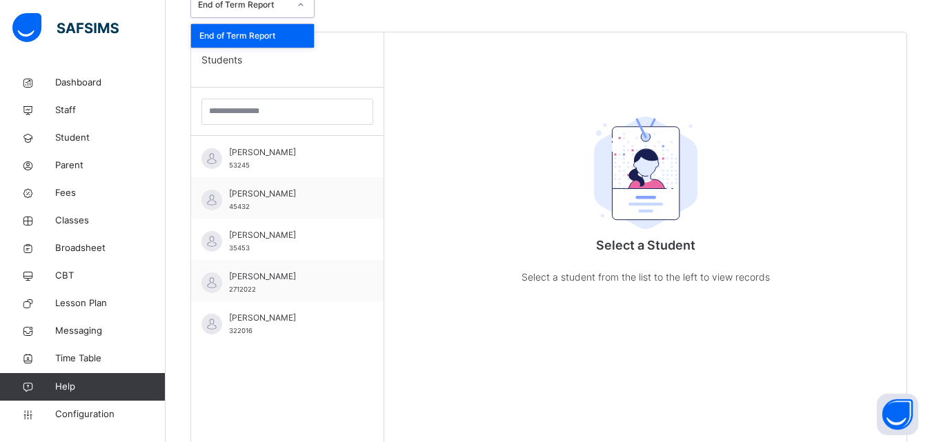
scroll to position [372, 0]
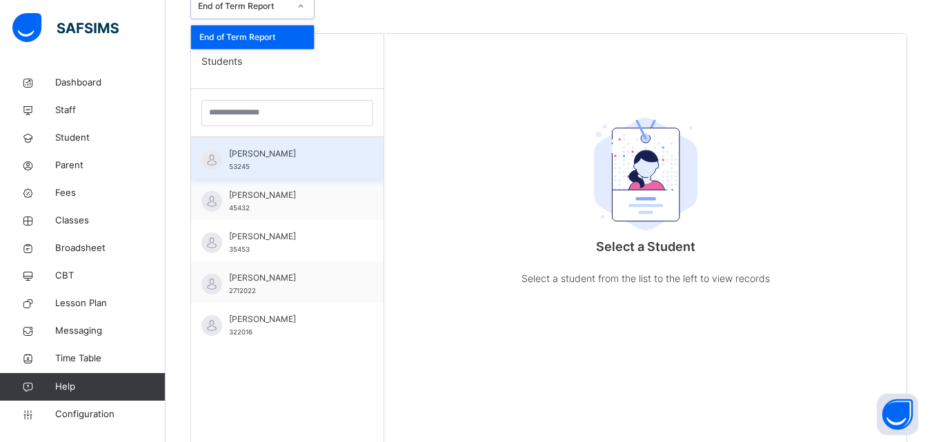
click at [268, 171] on div "[PERSON_NAME] 53245" at bounding box center [290, 160] width 123 height 25
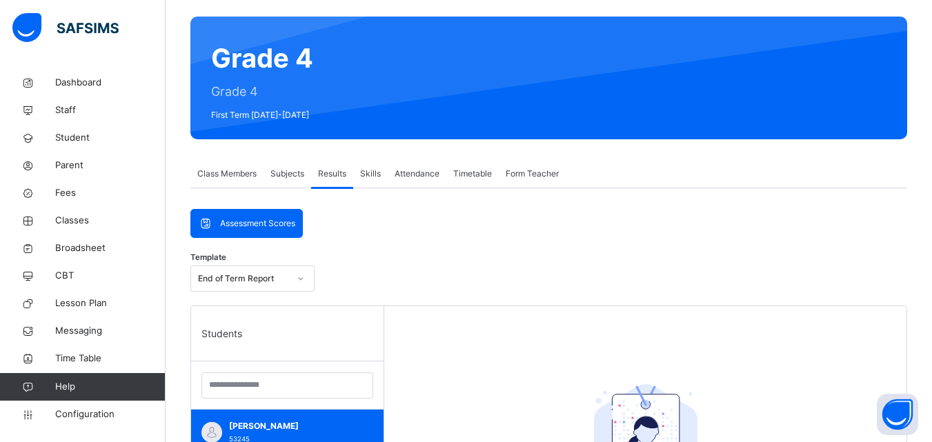
scroll to position [85, 0]
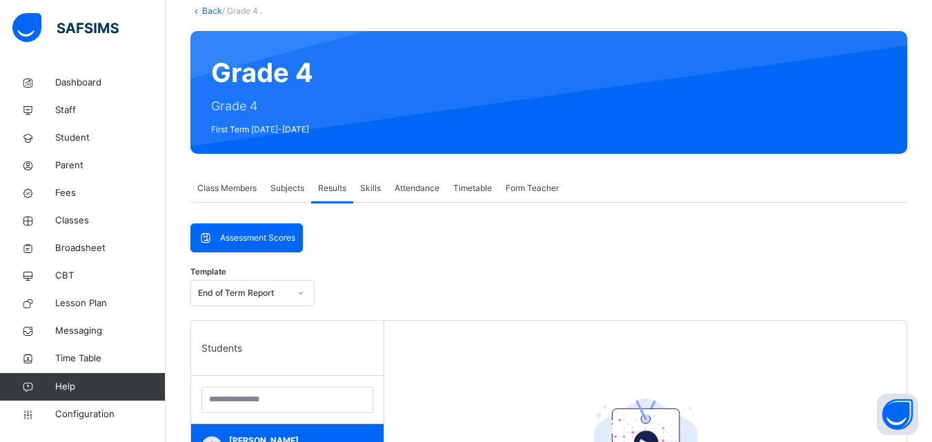
click at [261, 243] on span "Assessment Scores" at bounding box center [257, 238] width 75 height 12
click at [279, 190] on span "Subjects" at bounding box center [287, 188] width 34 height 12
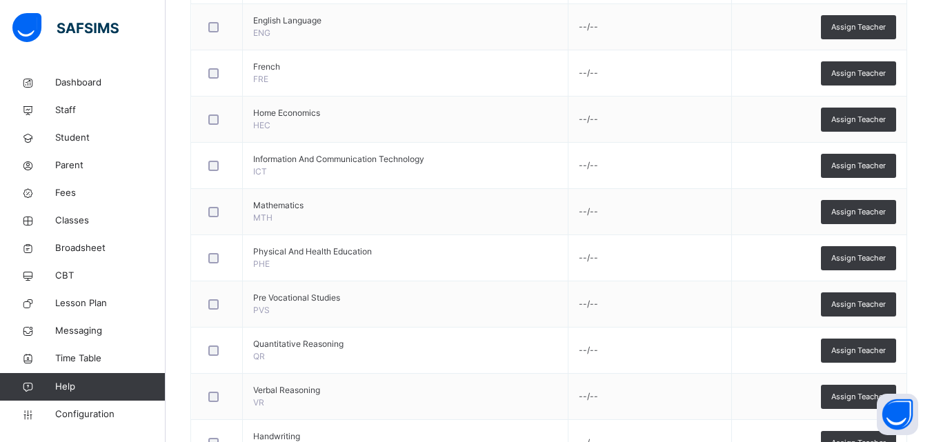
scroll to position [681, 0]
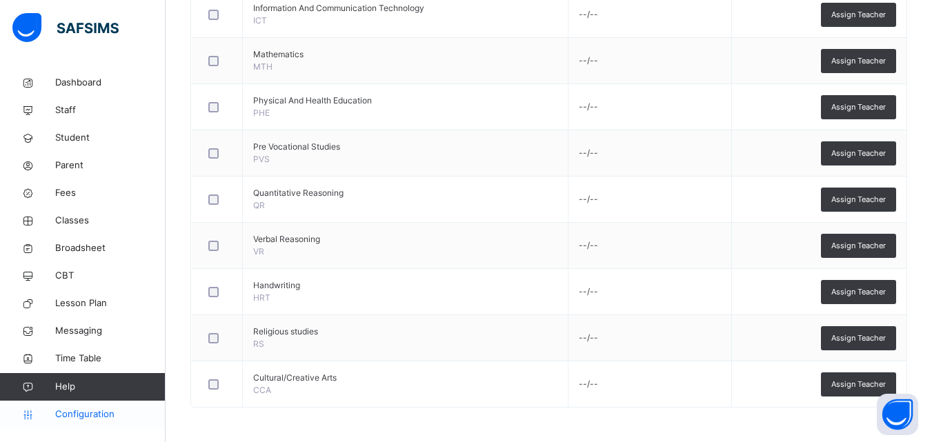
click at [40, 410] on icon at bounding box center [27, 415] width 55 height 10
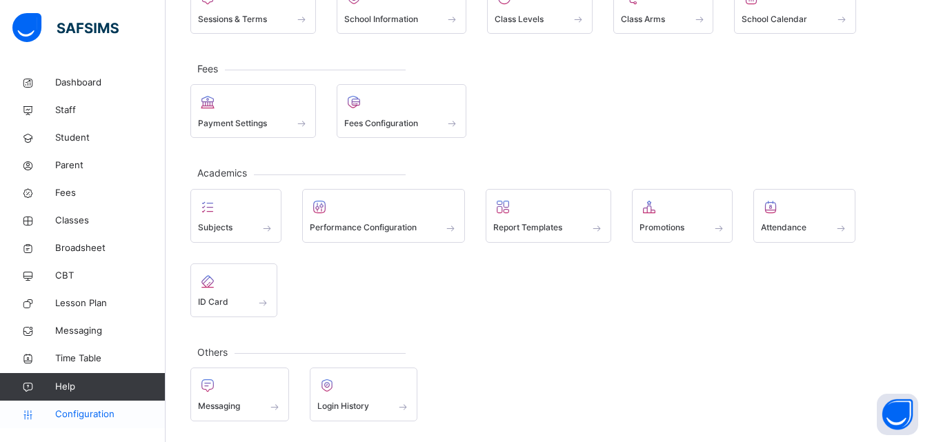
scroll to position [132, 0]
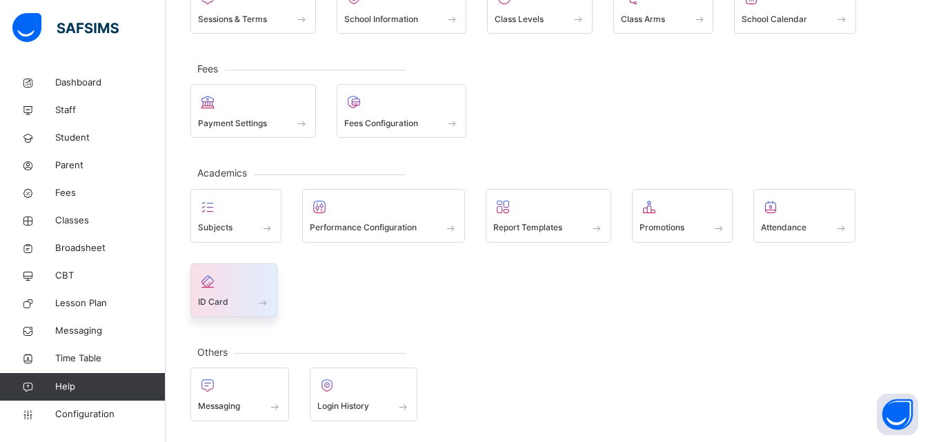
click at [219, 292] on span at bounding box center [234, 293] width 72 height 3
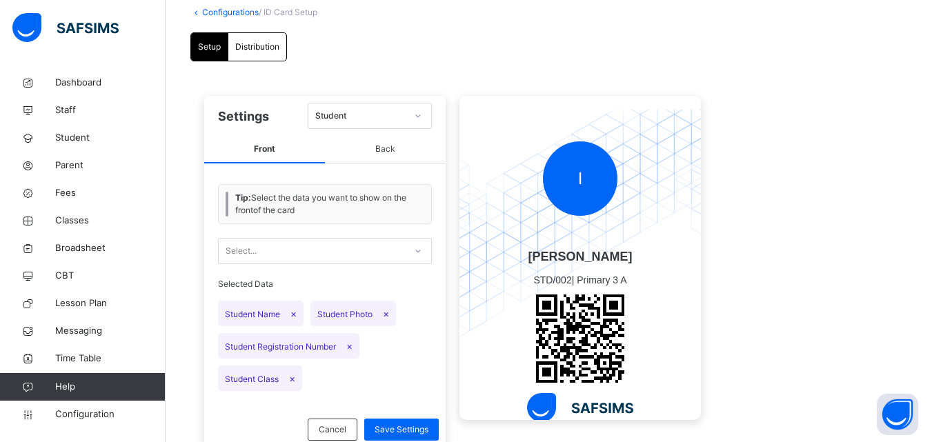
scroll to position [77, 0]
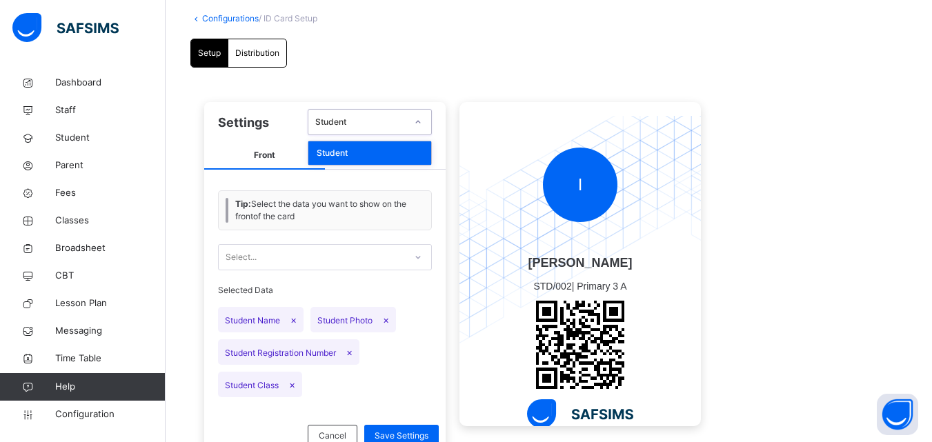
click at [333, 126] on div "Student" at bounding box center [360, 122] width 91 height 12
click at [370, 158] on span "Back" at bounding box center [385, 156] width 121 height 28
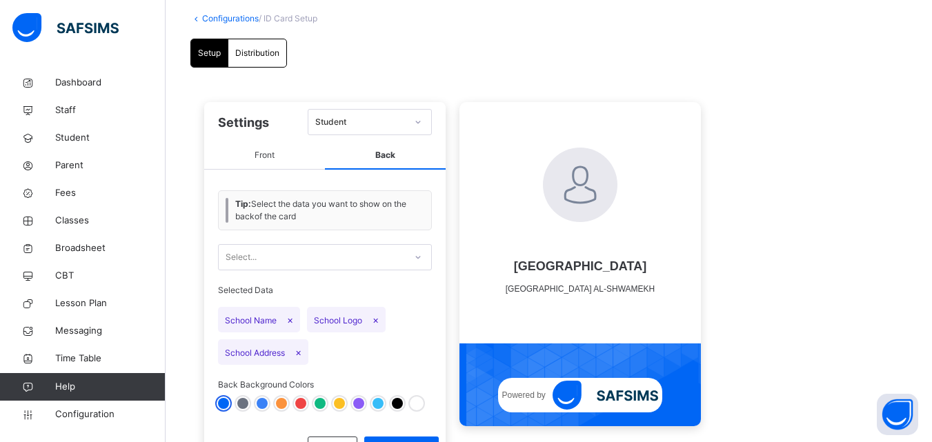
click at [259, 163] on span "Front" at bounding box center [264, 156] width 121 height 28
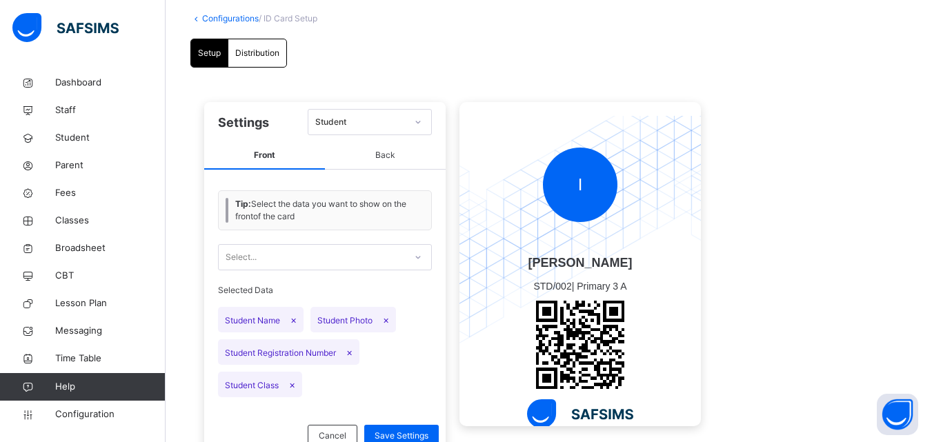
click at [305, 261] on div "Select..." at bounding box center [312, 257] width 186 height 21
click at [311, 261] on div "Select..." at bounding box center [312, 257] width 186 height 21
click at [408, 256] on div at bounding box center [417, 257] width 23 height 22
click at [417, 256] on icon at bounding box center [418, 257] width 8 height 14
click at [383, 161] on span "Back" at bounding box center [385, 156] width 121 height 28
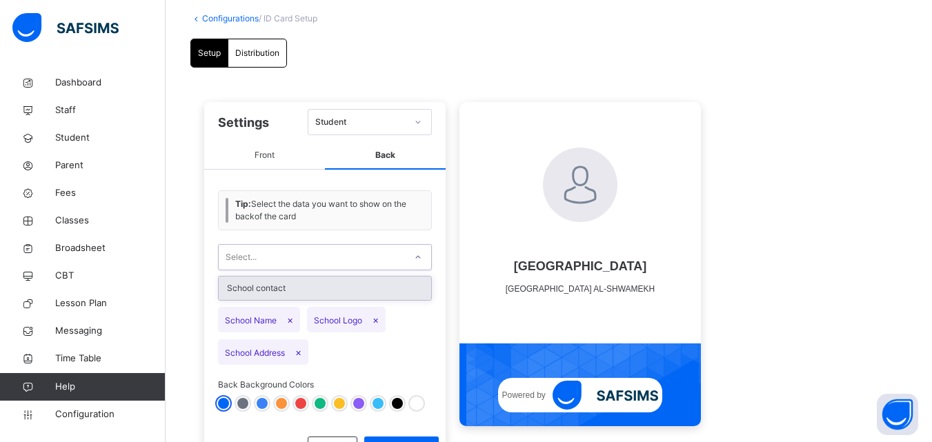
click at [334, 255] on div "Select..." at bounding box center [312, 257] width 186 height 21
click at [254, 159] on span "Front" at bounding box center [264, 156] width 121 height 28
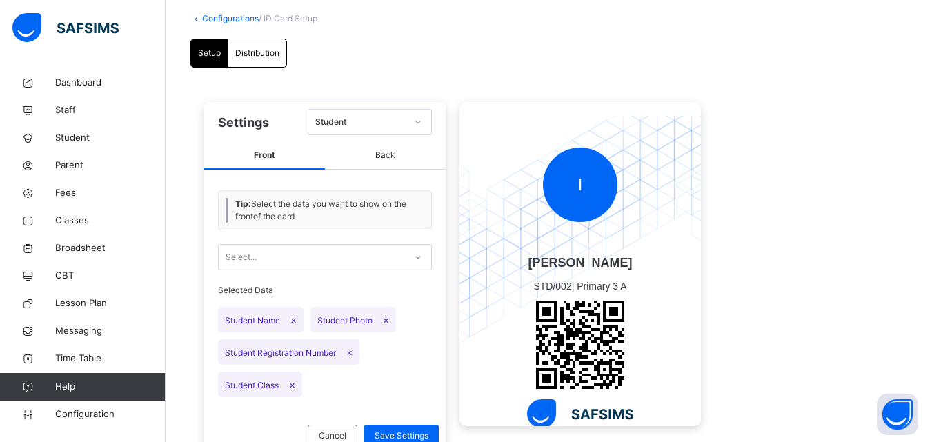
click at [247, 54] on span "Distribution" at bounding box center [257, 53] width 44 height 12
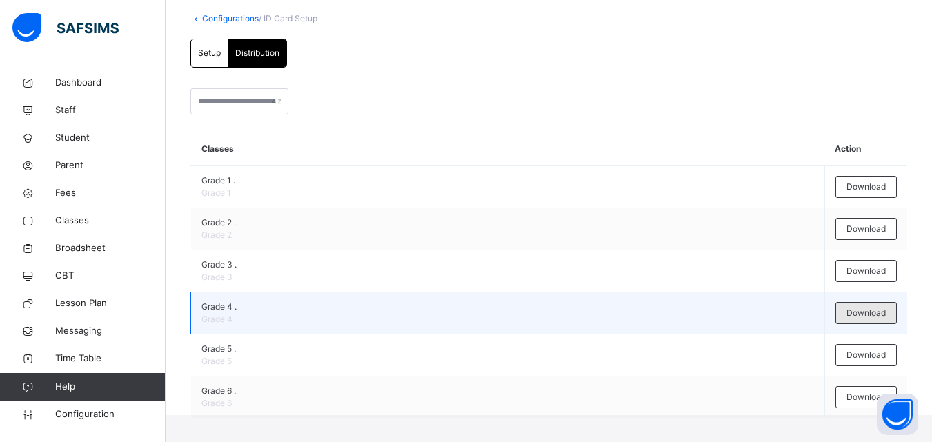
click at [872, 317] on span "Download" at bounding box center [865, 313] width 39 height 12
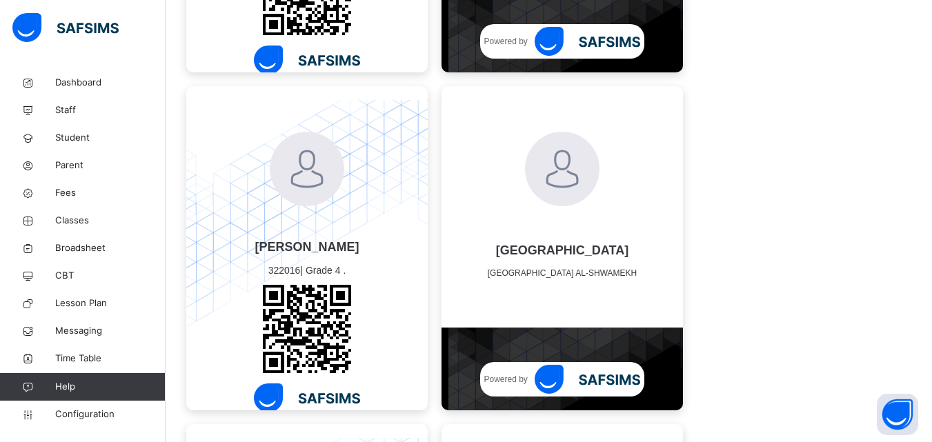
scroll to position [763, 0]
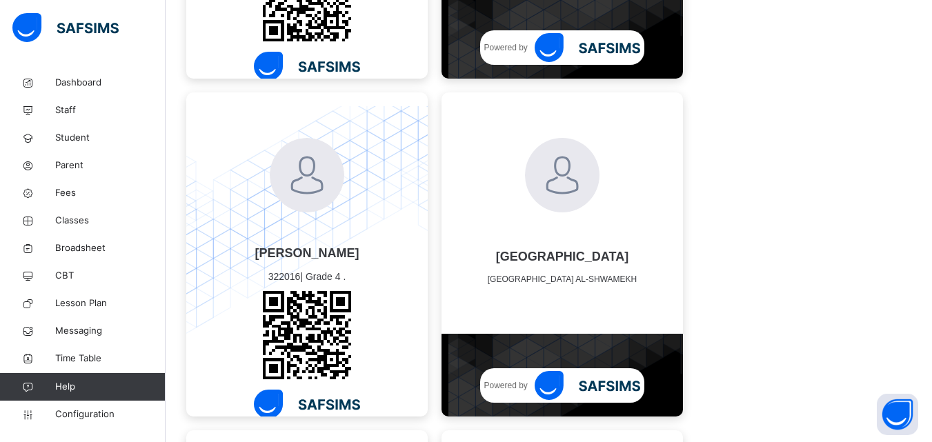
click at [274, 274] on span "322016" at bounding box center [284, 276] width 32 height 11
copy span "322016"
click at [72, 146] on link "Student" at bounding box center [83, 138] width 166 height 28
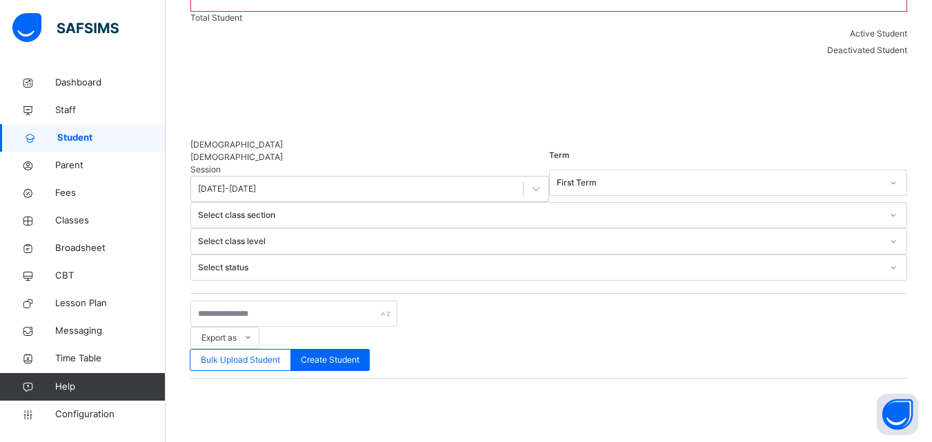
scroll to position [230, 0]
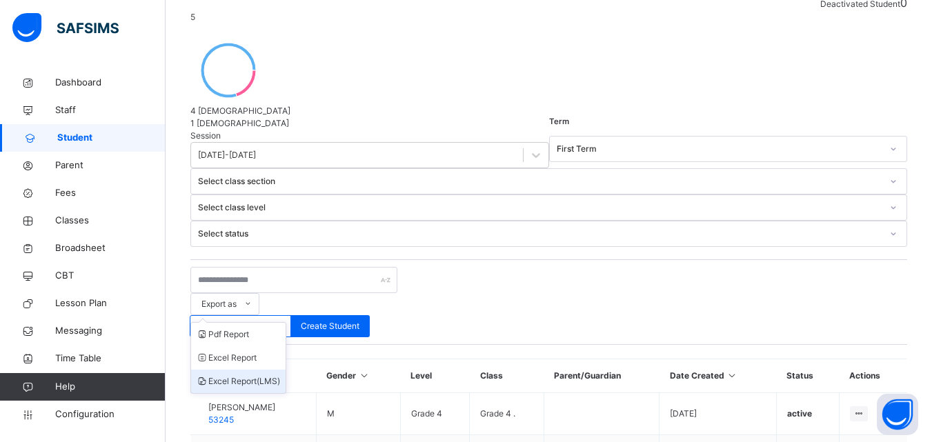
click at [285, 370] on li "Excel Report (LMS)" at bounding box center [238, 381] width 94 height 23
click at [454, 171] on div "Select class section" at bounding box center [535, 181] width 689 height 21
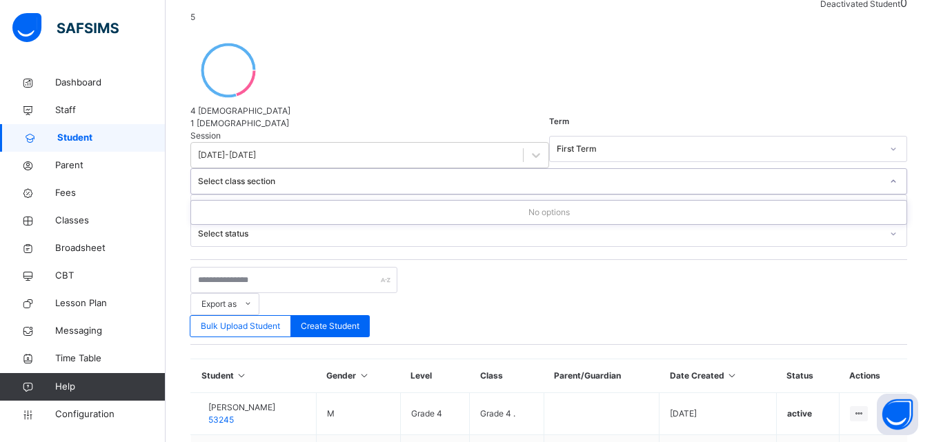
click at [557, 143] on div "First Term" at bounding box center [719, 149] width 325 height 12
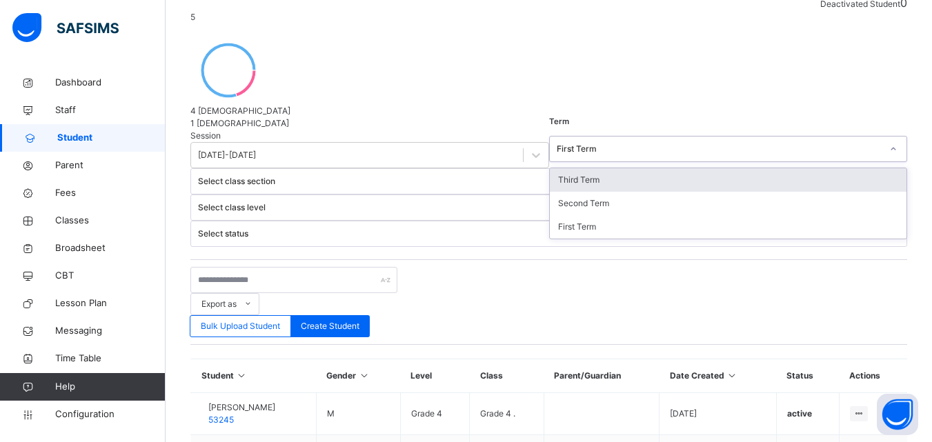
click at [436, 175] on div "Select class section" at bounding box center [539, 181] width 683 height 12
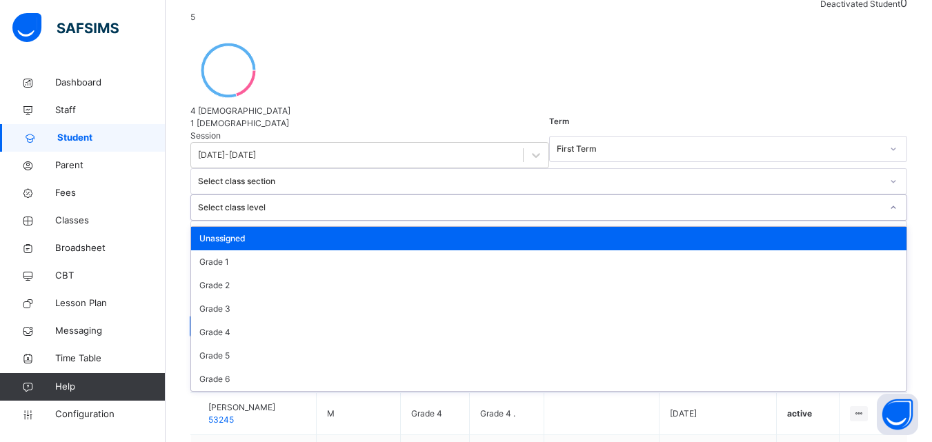
click at [551, 201] on div "Select class level" at bounding box center [539, 207] width 683 height 12
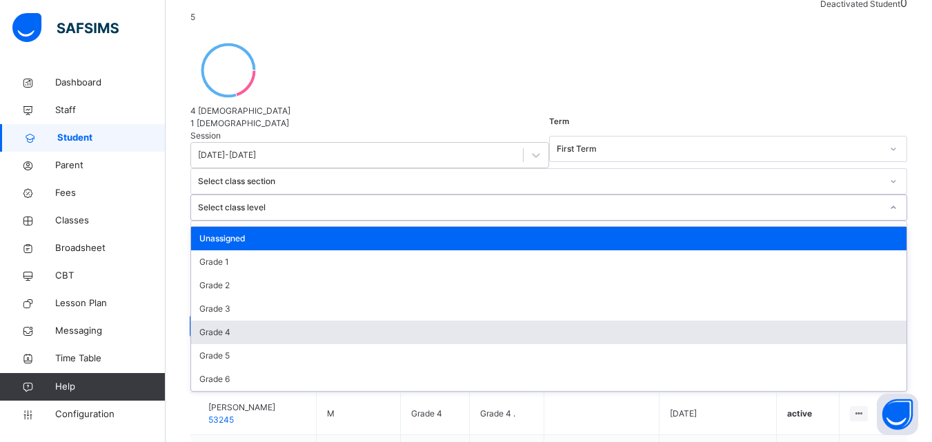
click at [565, 321] on div "Grade 4" at bounding box center [548, 332] width 715 height 23
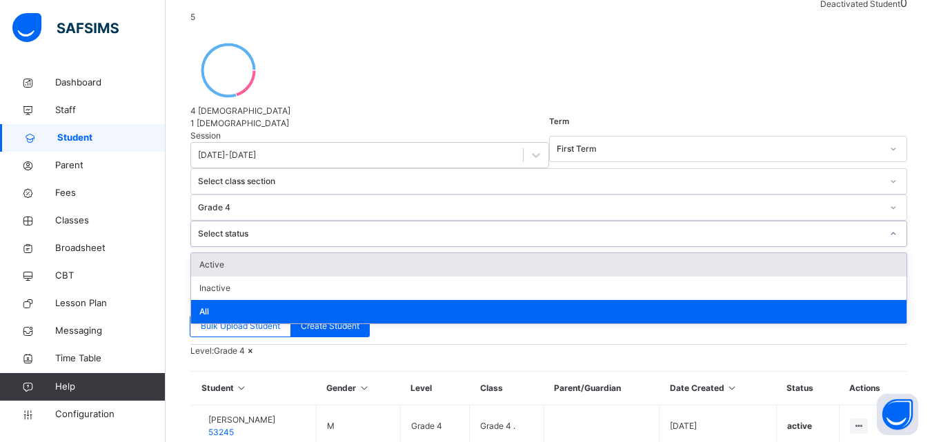
click at [687, 228] on div "Select status" at bounding box center [539, 234] width 683 height 12
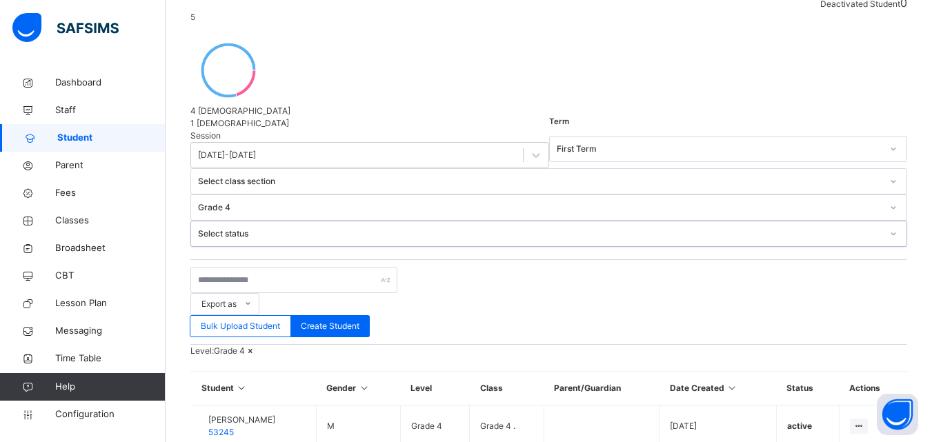
click at [681, 228] on div "Select status" at bounding box center [539, 234] width 683 height 12
click at [290, 267] on input "text" at bounding box center [293, 280] width 207 height 26
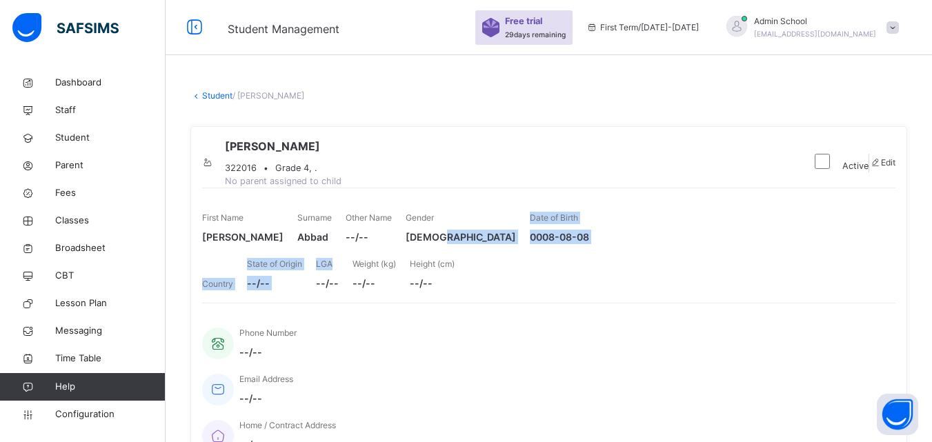
drag, startPoint x: 615, startPoint y: 290, endPoint x: 720, endPoint y: 267, distance: 107.3
click at [720, 267] on div "First Name [PERSON_NAME] Surname Abbad Other Name --/-- Gender [DEMOGRAPHIC_DAT…" at bounding box center [548, 245] width 693 height 115
click at [516, 244] on span "[DEMOGRAPHIC_DATA]" at bounding box center [460, 237] width 110 height 14
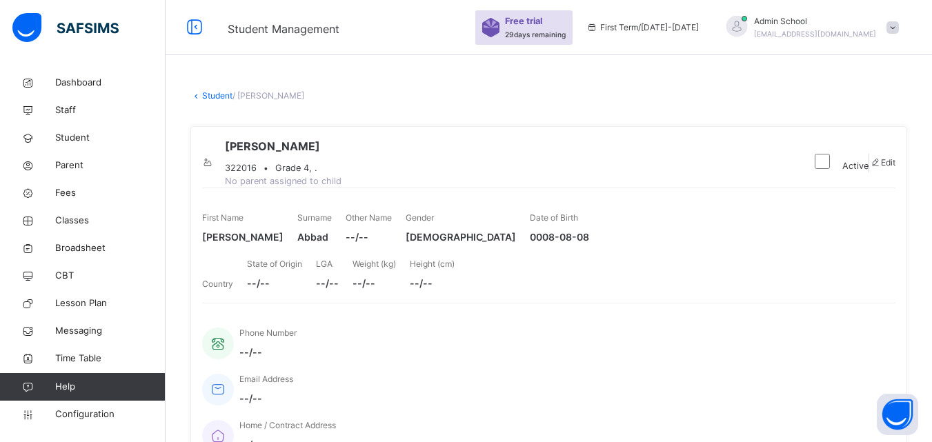
click at [872, 168] on span at bounding box center [875, 162] width 12 height 10
select select "**"
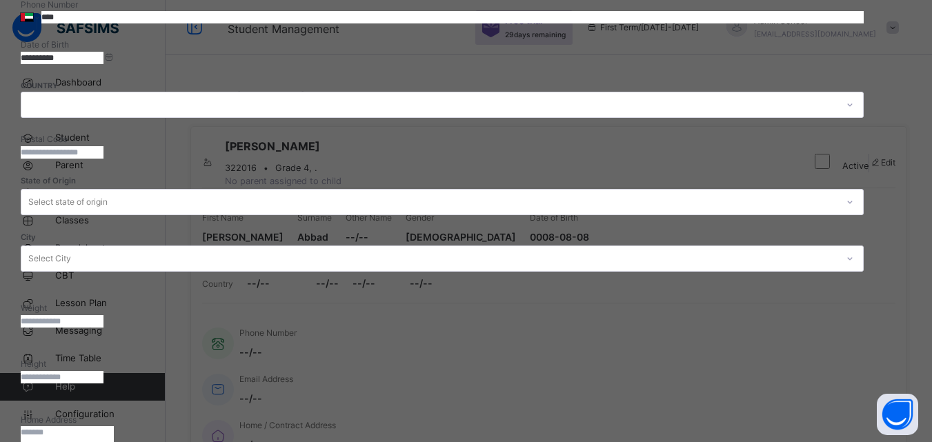
scroll to position [556, 0]
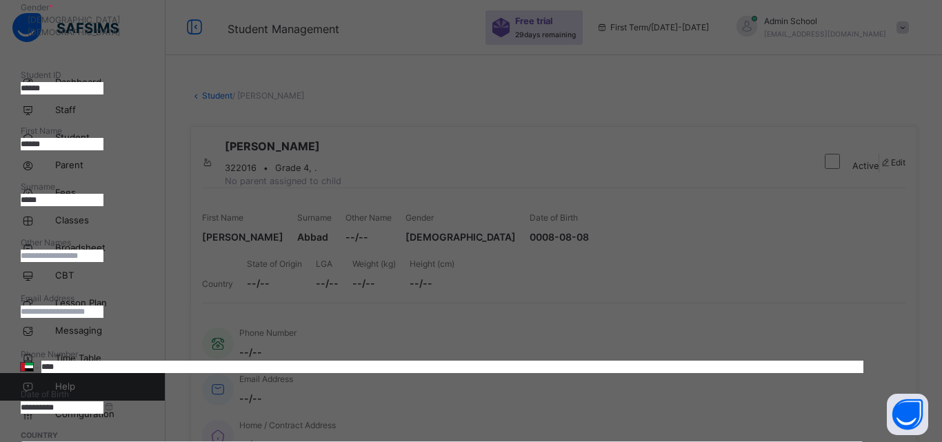
scroll to position [273, 0]
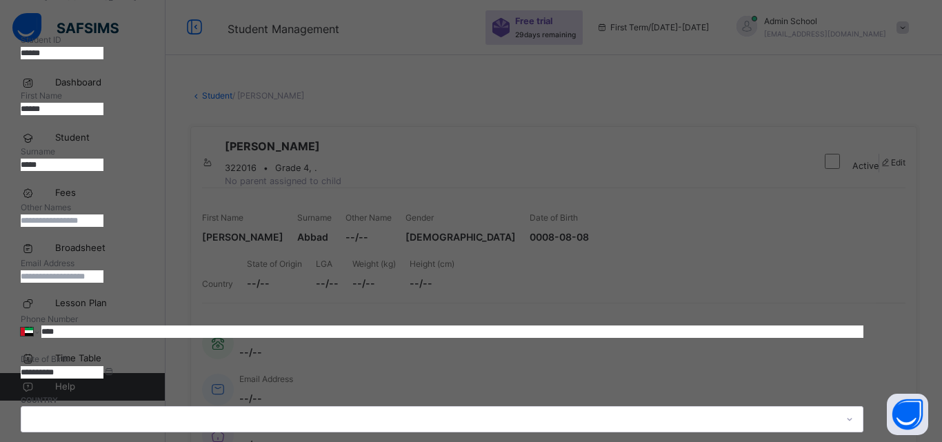
click at [103, 270] on input "email" at bounding box center [62, 276] width 83 height 12
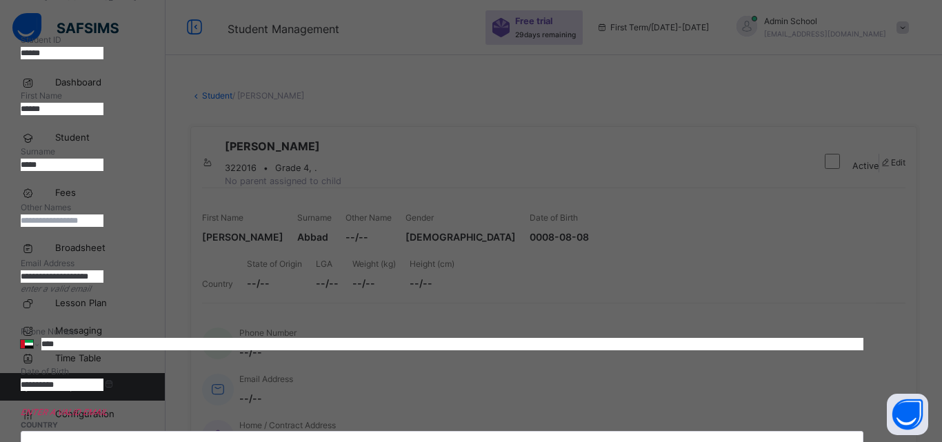
type input "**********"
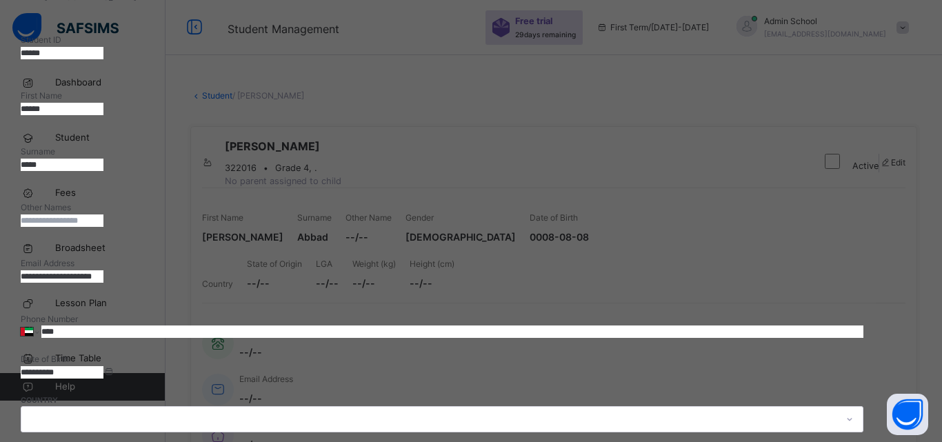
click at [103, 270] on input "**********" at bounding box center [62, 276] width 83 height 12
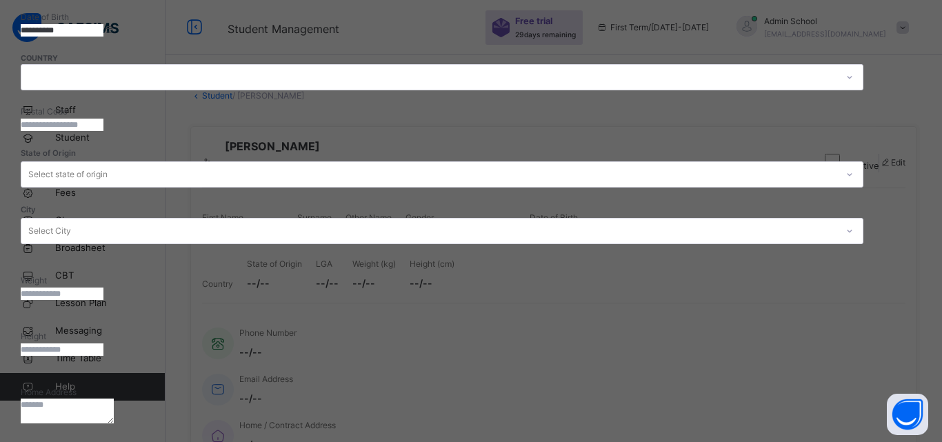
click at [39, 441] on span "Next" at bounding box center [30, 448] width 18 height 10
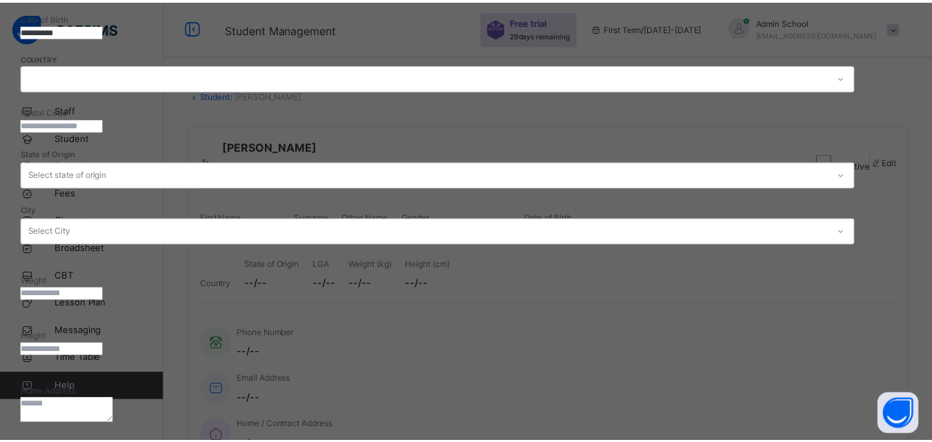
scroll to position [317, 0]
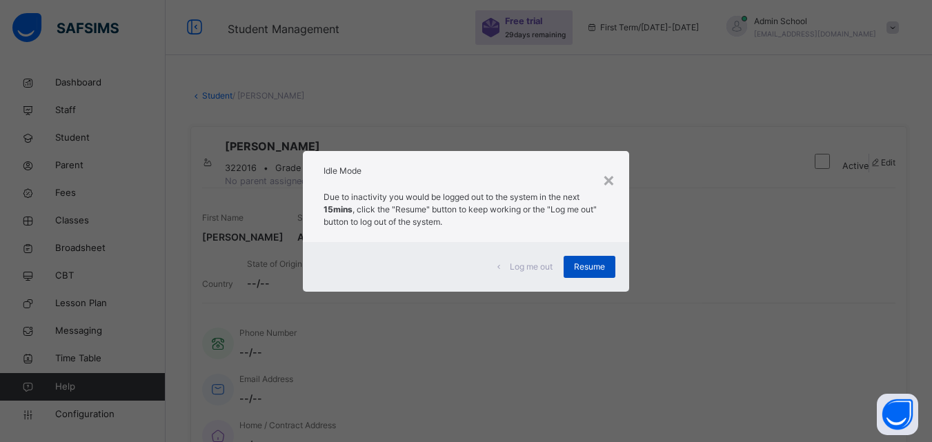
click at [597, 267] on span "Resume" at bounding box center [589, 267] width 31 height 12
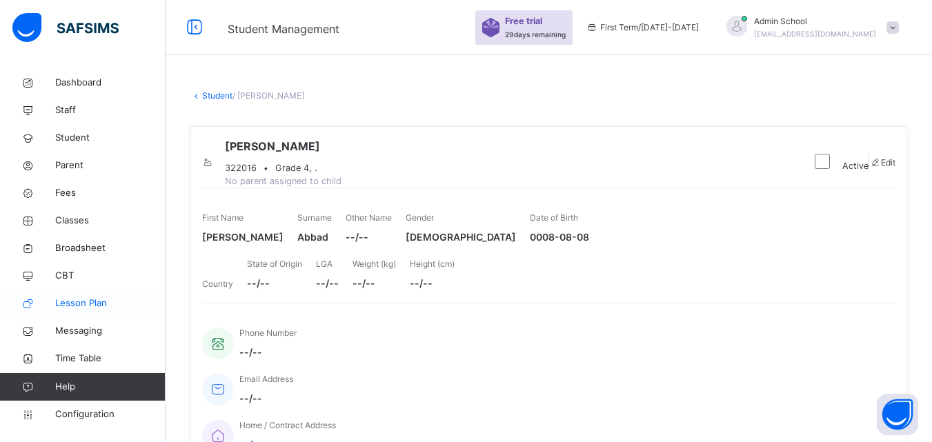
click at [73, 316] on link "Lesson Plan" at bounding box center [83, 304] width 166 height 28
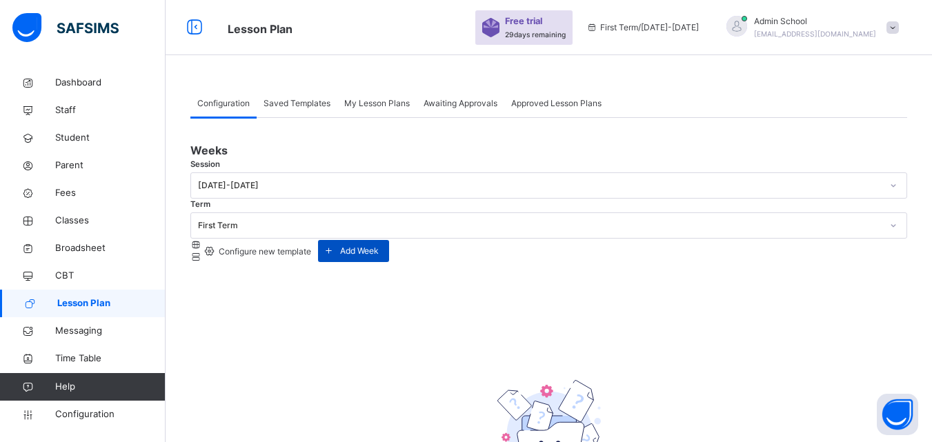
click at [379, 245] on span "Add Week" at bounding box center [359, 251] width 39 height 12
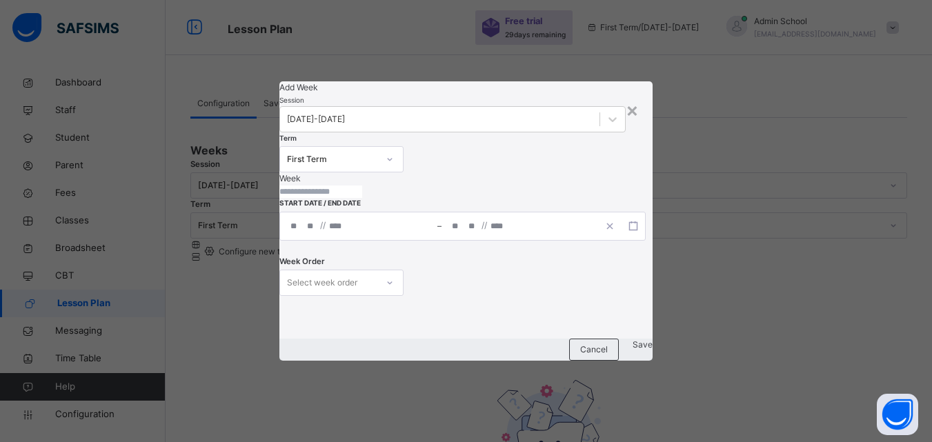
click at [361, 186] on input "text" at bounding box center [320, 192] width 83 height 12
type input "******"
click at [332, 228] on div "‏/ ‏/" at bounding box center [358, 226] width 157 height 28
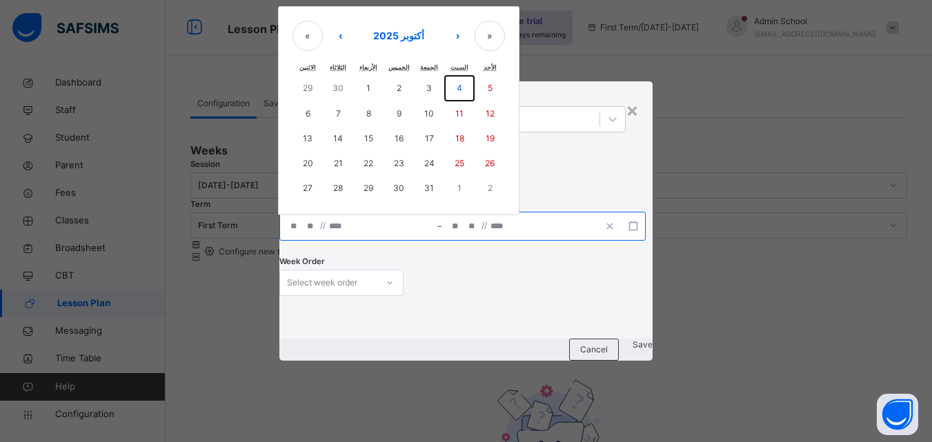
click at [463, 79] on button "4" at bounding box center [459, 88] width 30 height 26
click at [481, 228] on span "‏/" at bounding box center [482, 225] width 3 height 12
click at [465, 84] on button "4" at bounding box center [459, 88] width 30 height 26
type input "**********"
type input "*"
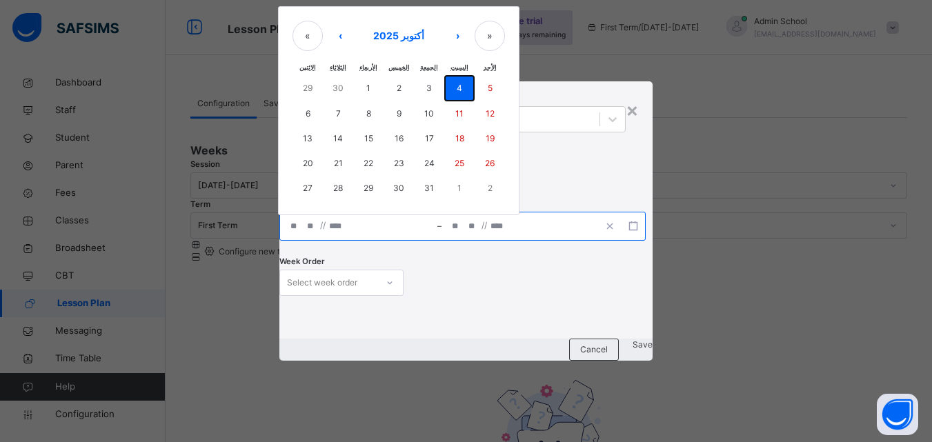
type input "**"
type input "****"
type input "**********"
type input "*"
type input "**"
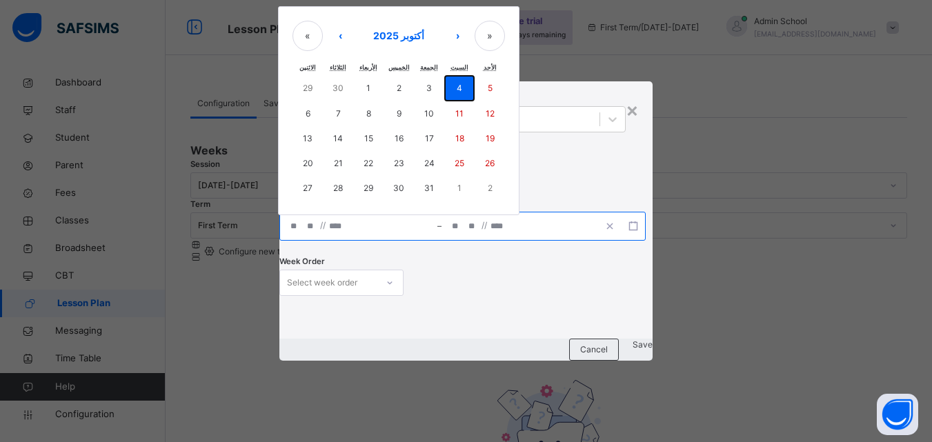
type input "****"
click at [465, 94] on div "**********" at bounding box center [465, 202] width 372 height 217
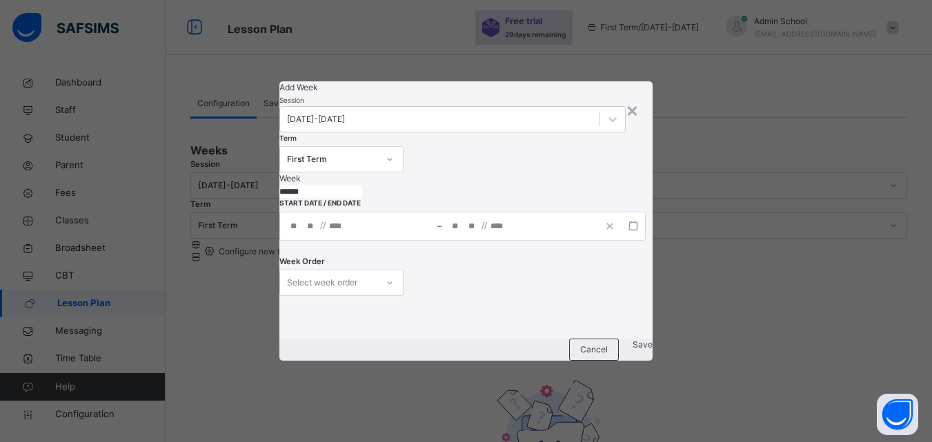
click at [484, 228] on span "‏/" at bounding box center [485, 225] width 3 height 12
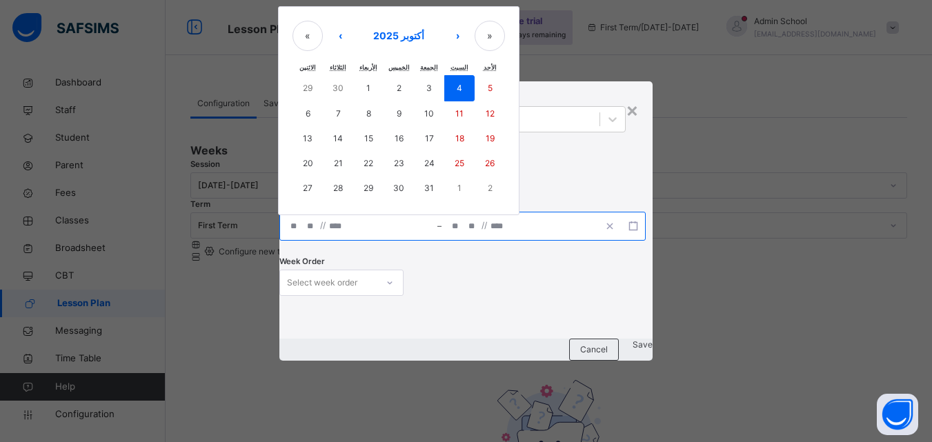
click at [468, 220] on input "**" at bounding box center [473, 226] width 11 height 28
click at [472, 34] on button "›" at bounding box center [457, 36] width 30 height 30
click at [319, 46] on button "«" at bounding box center [307, 36] width 30 height 30
click at [434, 132] on abbr "15" at bounding box center [429, 137] width 9 height 10
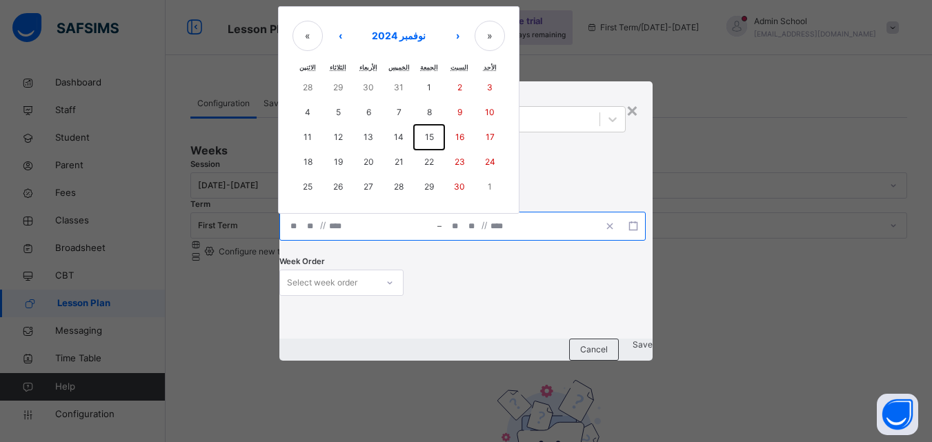
type input "**********"
type input "**"
type input "****"
type input "**********"
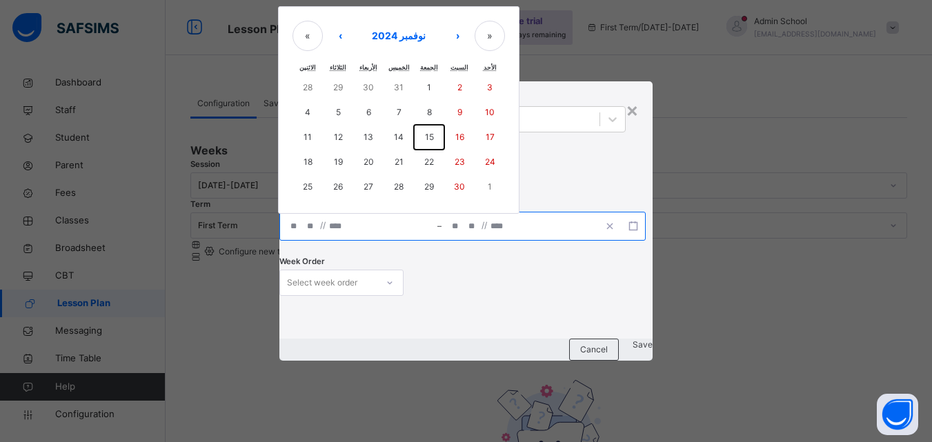
type input "**"
type input "****"
click at [317, 234] on input "**" at bounding box center [311, 226] width 11 height 28
click at [444, 111] on button "8" at bounding box center [429, 112] width 30 height 25
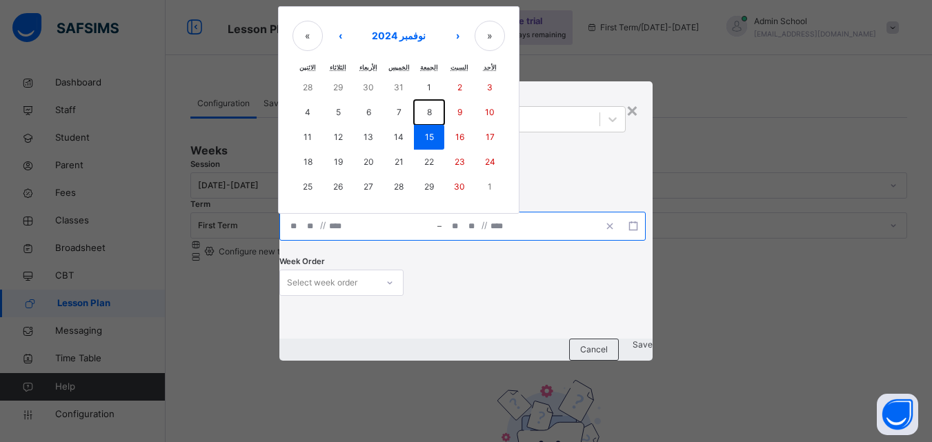
click at [444, 111] on button "8" at bounding box center [429, 112] width 30 height 25
type input "**********"
type input "*"
type input "**********"
type input "*"
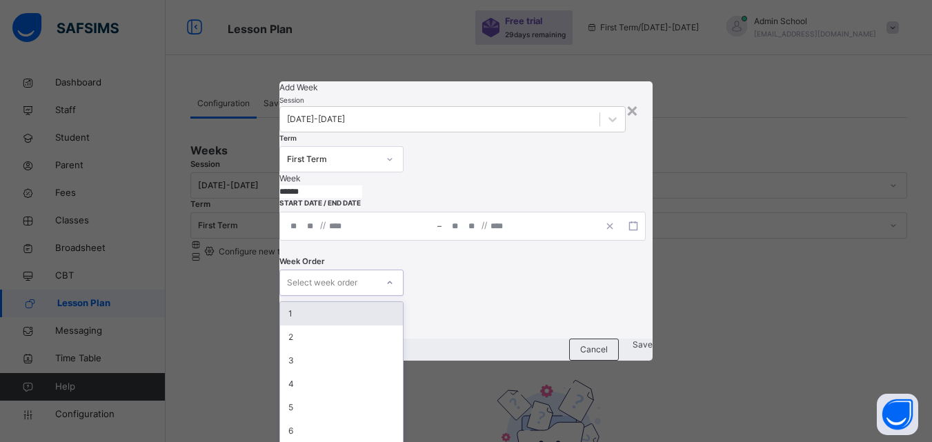
scroll to position [28, 0]
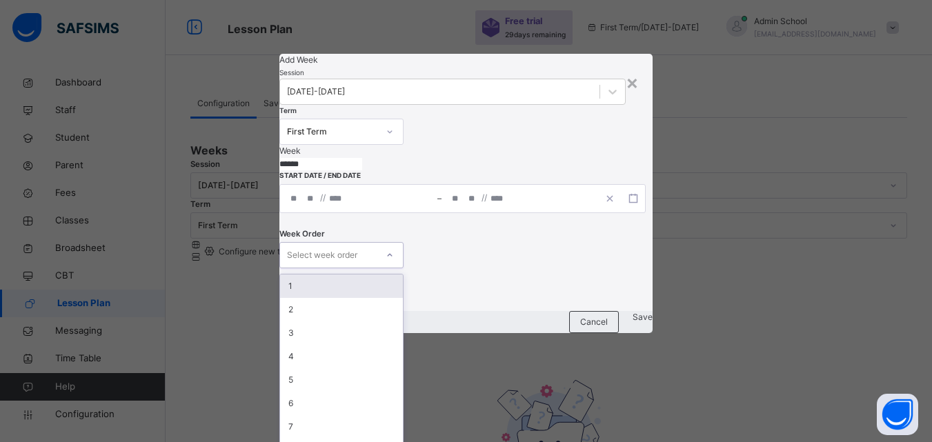
click at [346, 268] on div "option 1 focused, 1 of 15. 15 results available. Use Up and Down to choose opti…" at bounding box center [341, 255] width 124 height 26
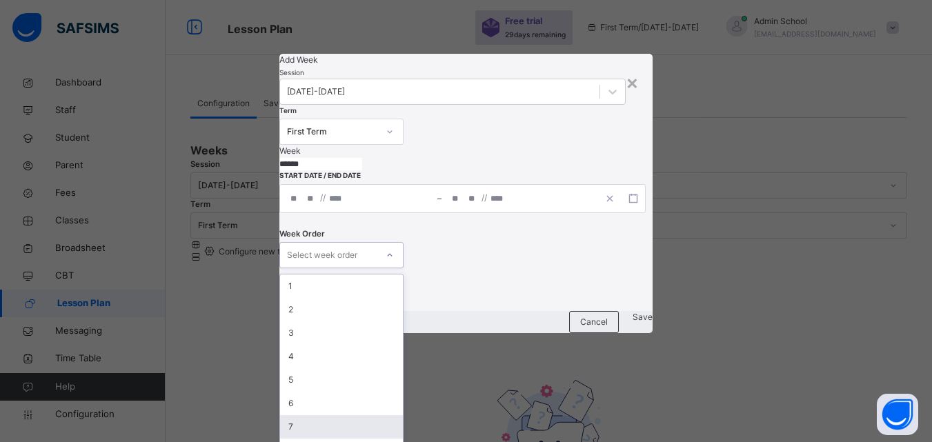
click at [339, 415] on div "7" at bounding box center [341, 426] width 123 height 23
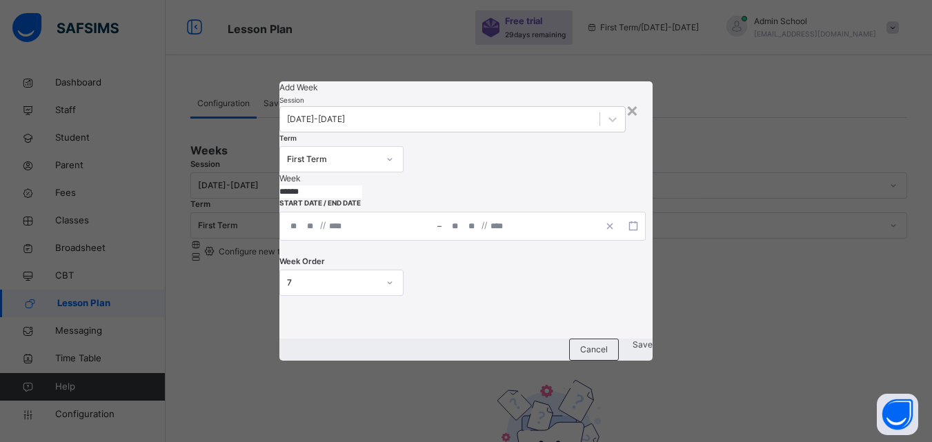
click at [632, 361] on div "Save" at bounding box center [642, 350] width 20 height 22
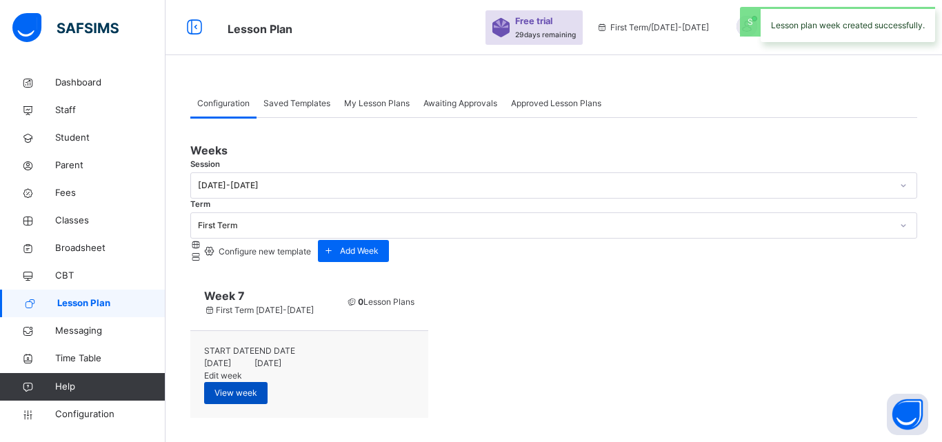
click at [257, 387] on span "View week" at bounding box center [235, 393] width 43 height 12
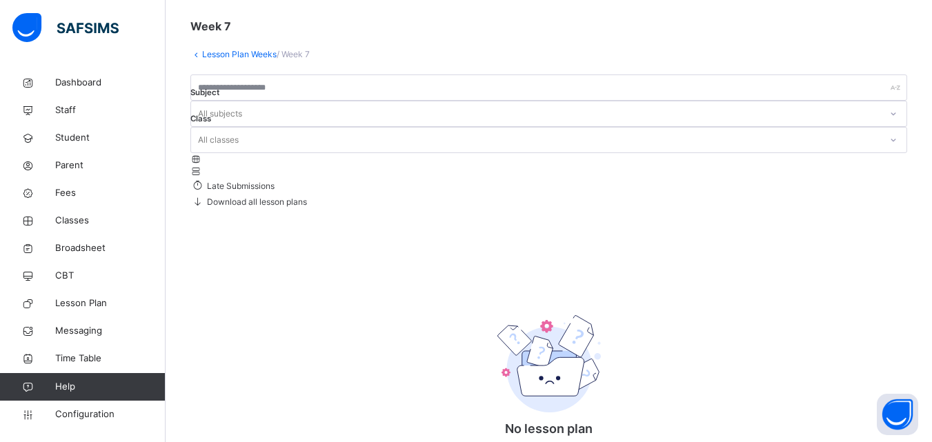
scroll to position [71, 0]
